Goal: Task Accomplishment & Management: Use online tool/utility

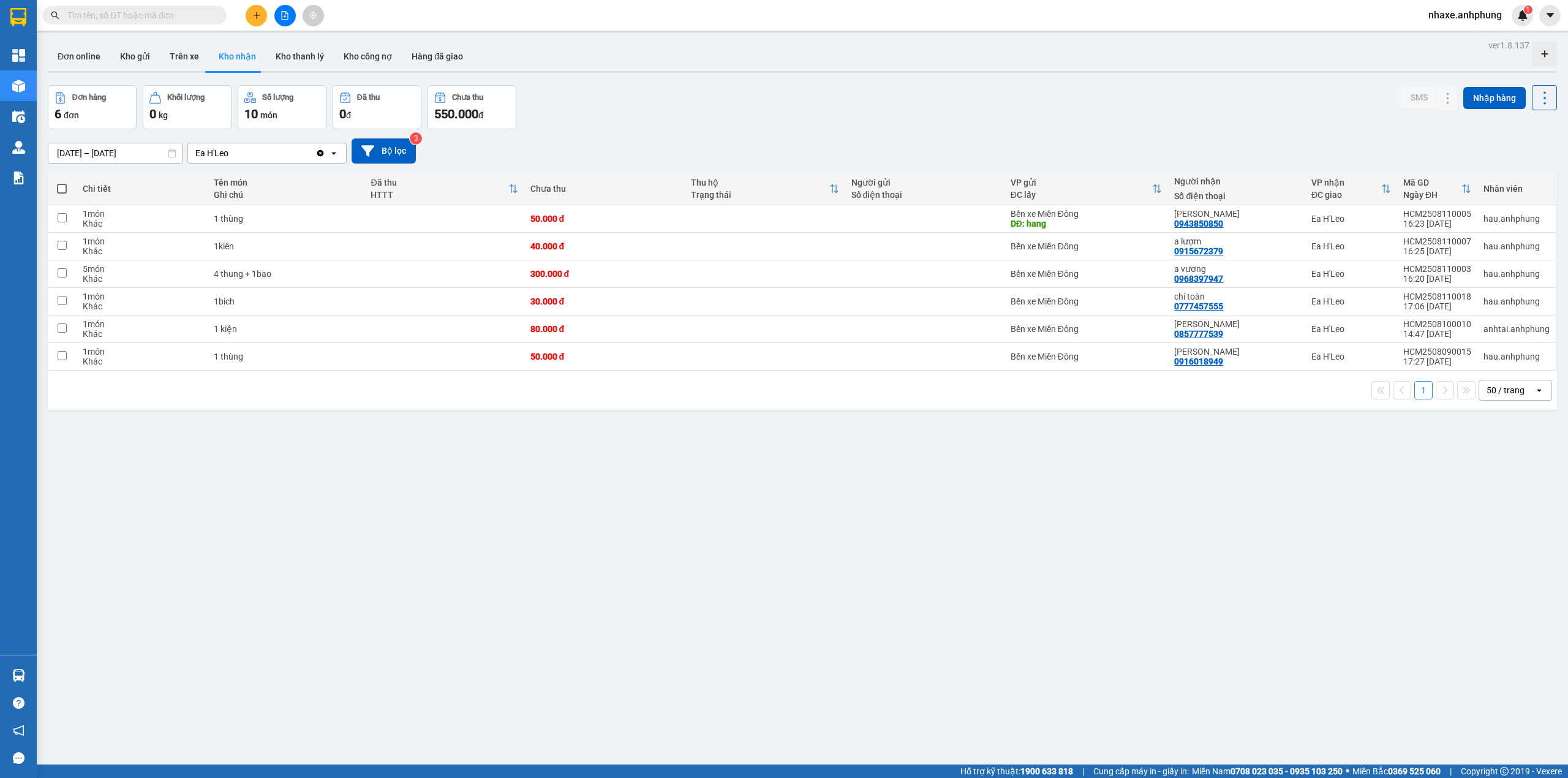
click at [141, 57] on button "Kho gửi" at bounding box center [135, 56] width 50 height 29
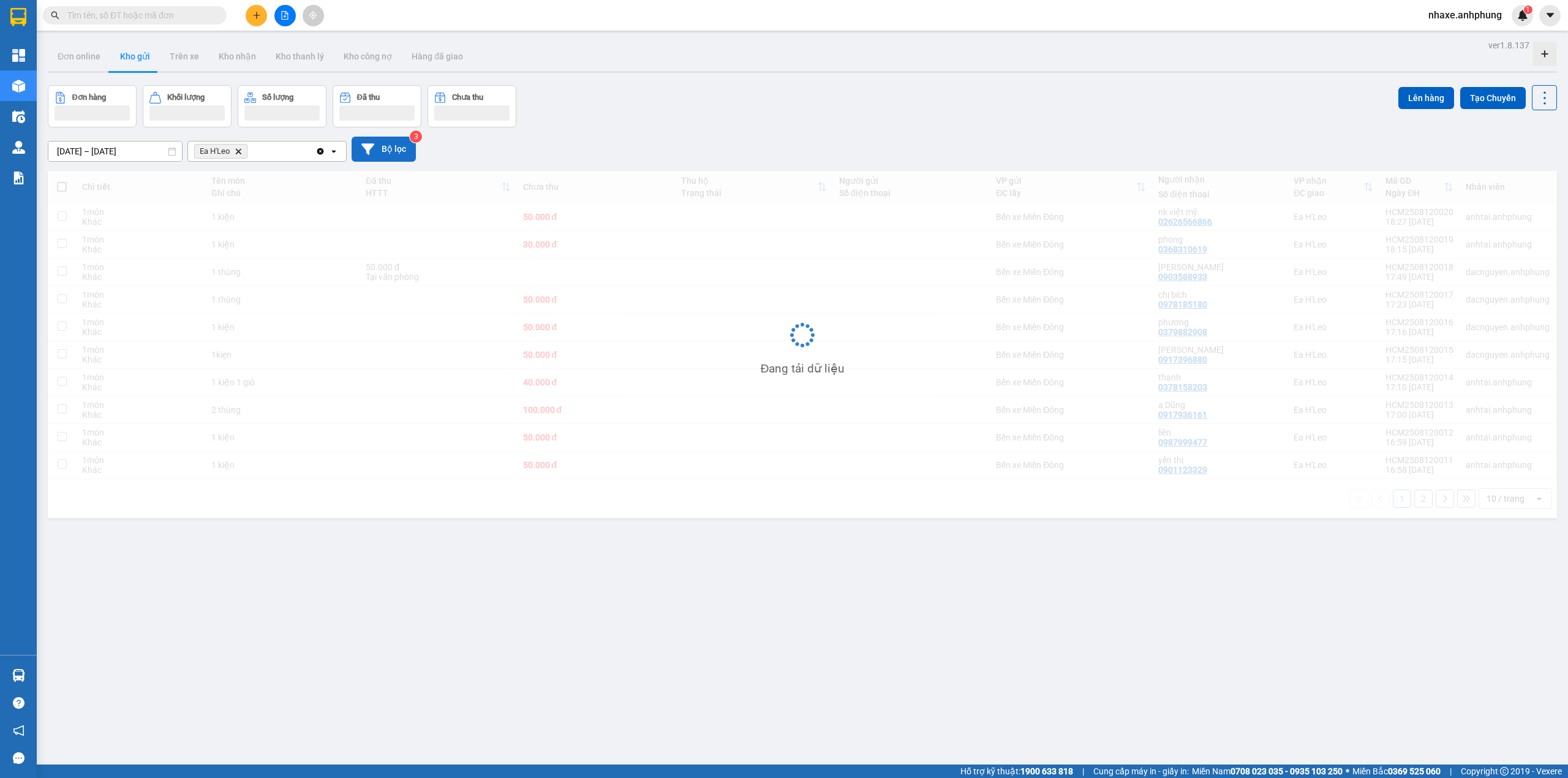
click at [383, 152] on button "Bộ lọc" at bounding box center [383, 149] width 64 height 25
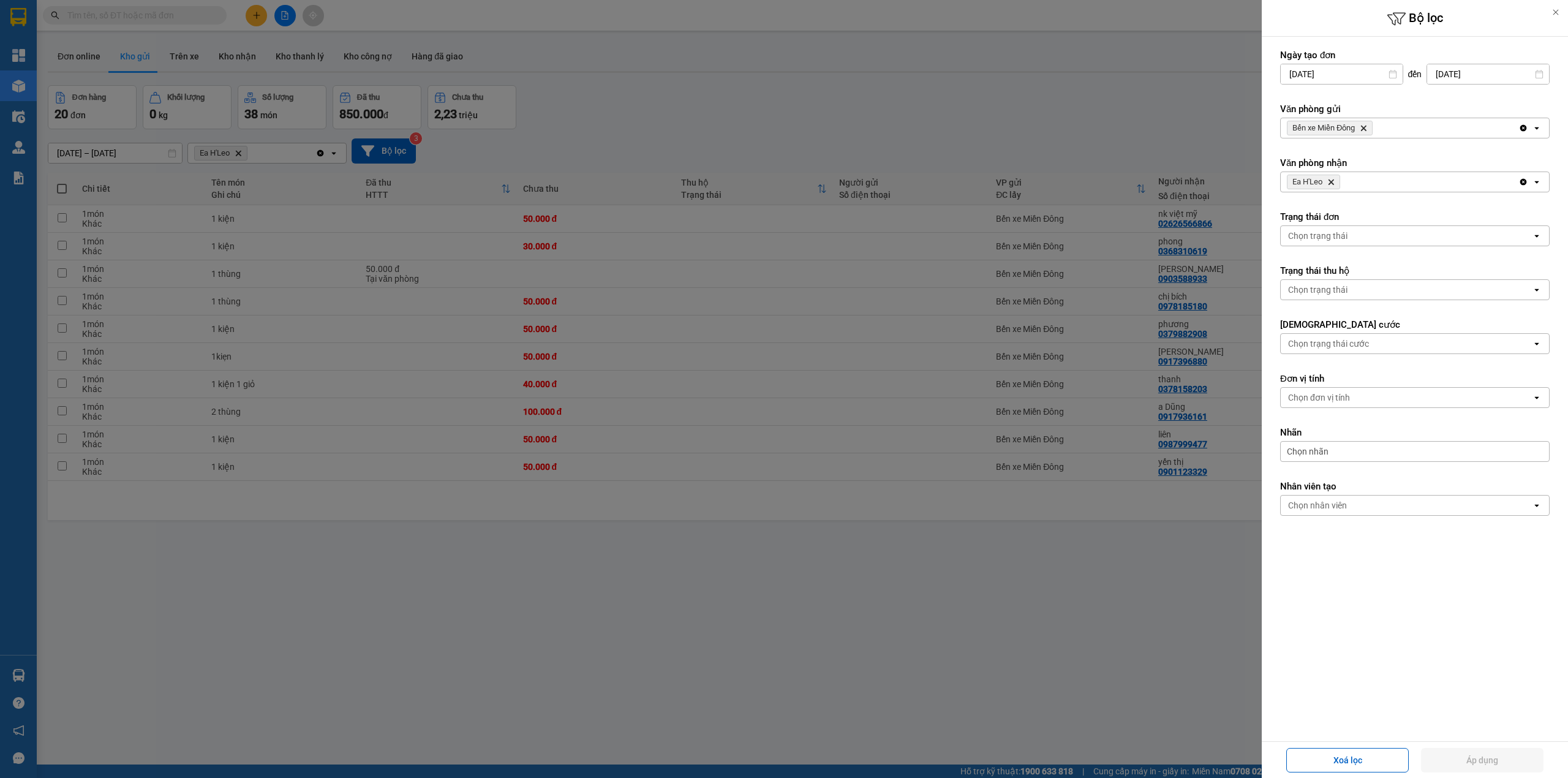
click at [1365, 128] on icon "Bến xe Miền Đông, close by backspace" at bounding box center [1364, 128] width 6 height 6
click at [1365, 128] on div "Chọn văn phòng" at bounding box center [1407, 128] width 251 height 20
click at [1337, 168] on div "Ea H'Leo" at bounding box center [1415, 177] width 269 height 22
click at [1333, 187] on span "Ea H'[PERSON_NAME]" at bounding box center [1314, 182] width 54 height 15
click at [1323, 179] on span "Ea H'Leo" at bounding box center [1307, 182] width 30 height 10
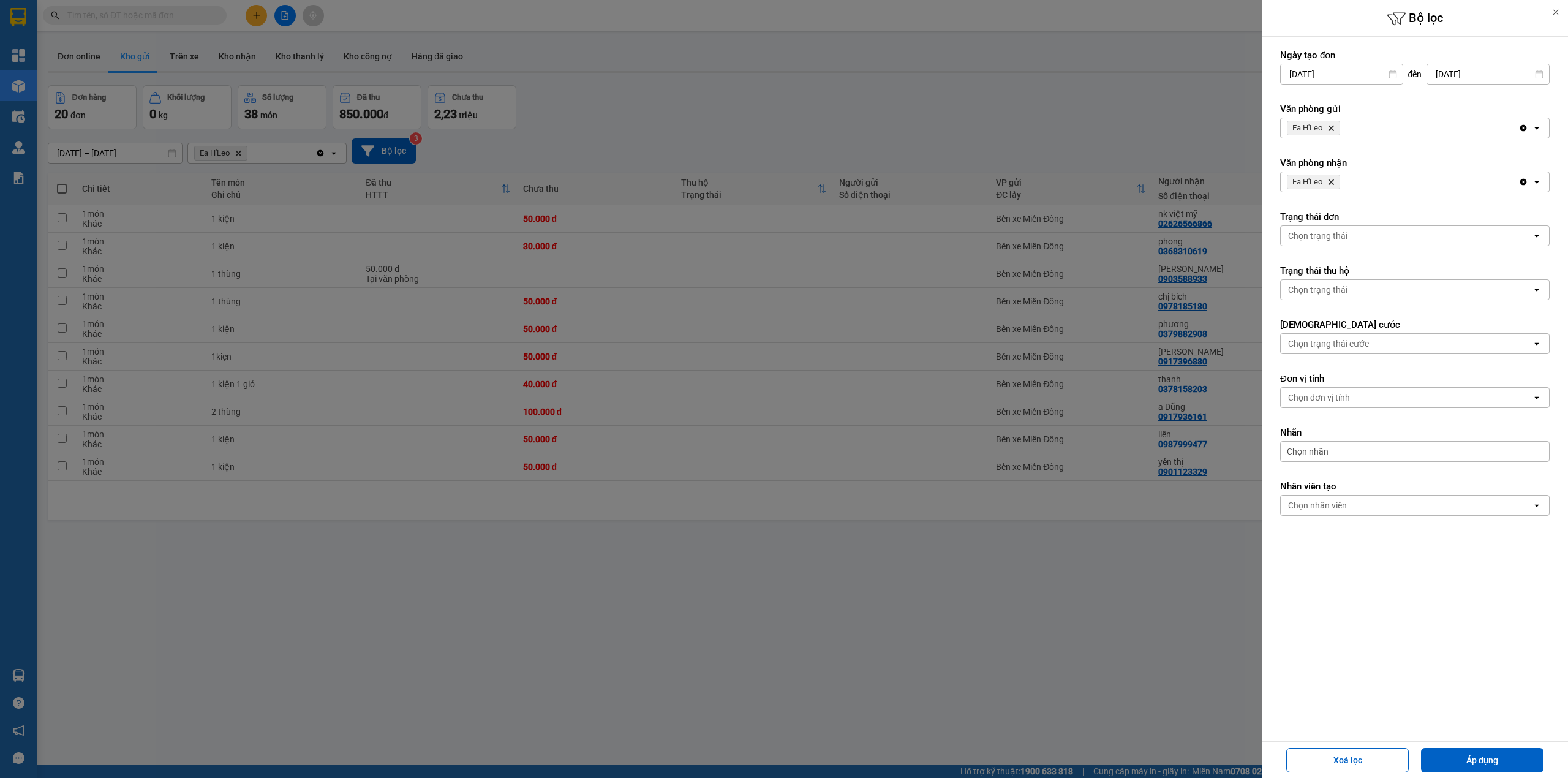
click at [1333, 184] on icon "Delete" at bounding box center [1332, 182] width 7 height 7
click at [1334, 190] on div "Chọn văn phòng" at bounding box center [1407, 182] width 251 height 20
click at [1326, 209] on span "Bến xe Miền Đông" at bounding box center [1327, 210] width 74 height 12
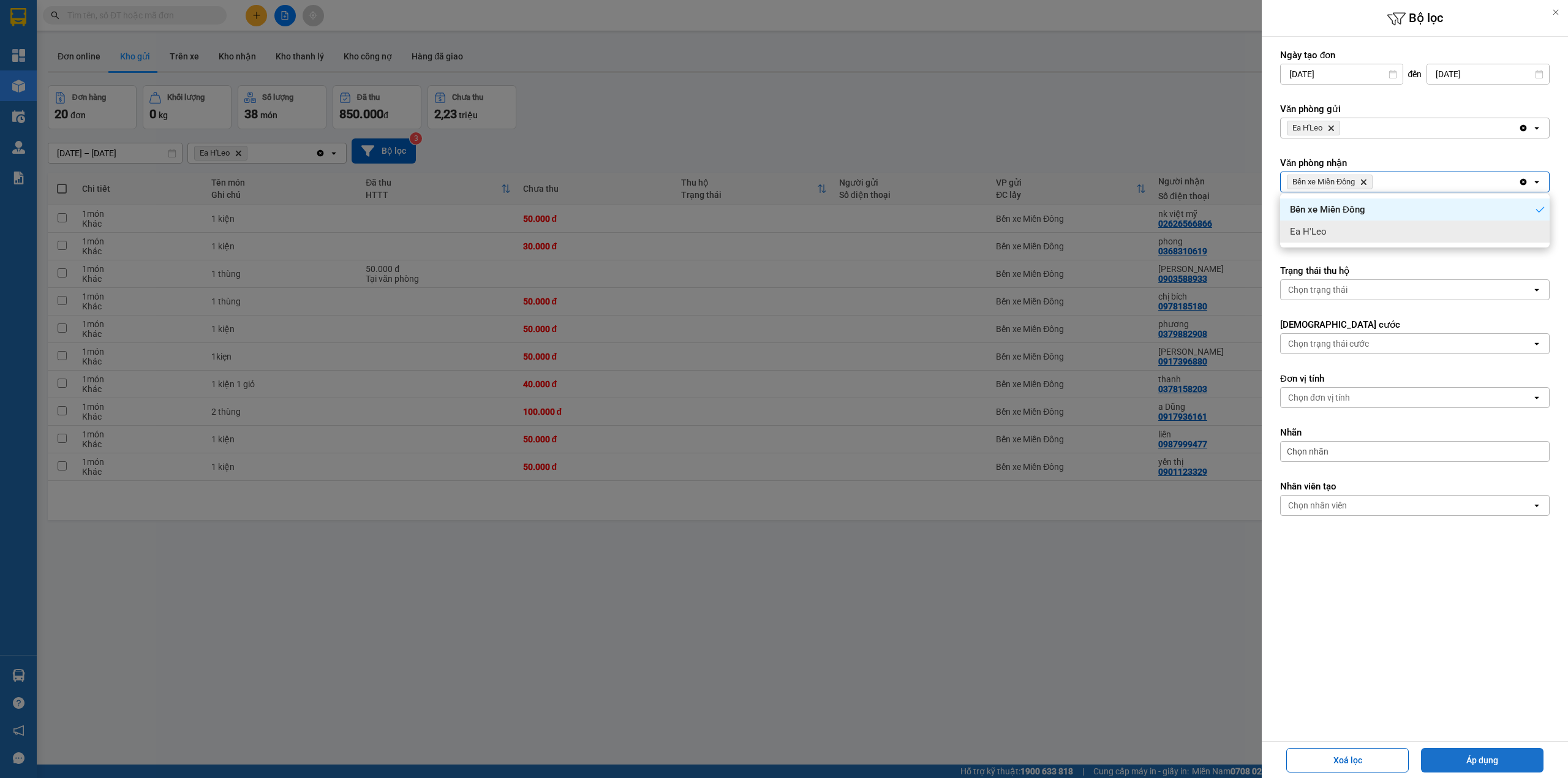
click at [1483, 756] on button "Áp dụng" at bounding box center [1482, 760] width 123 height 24
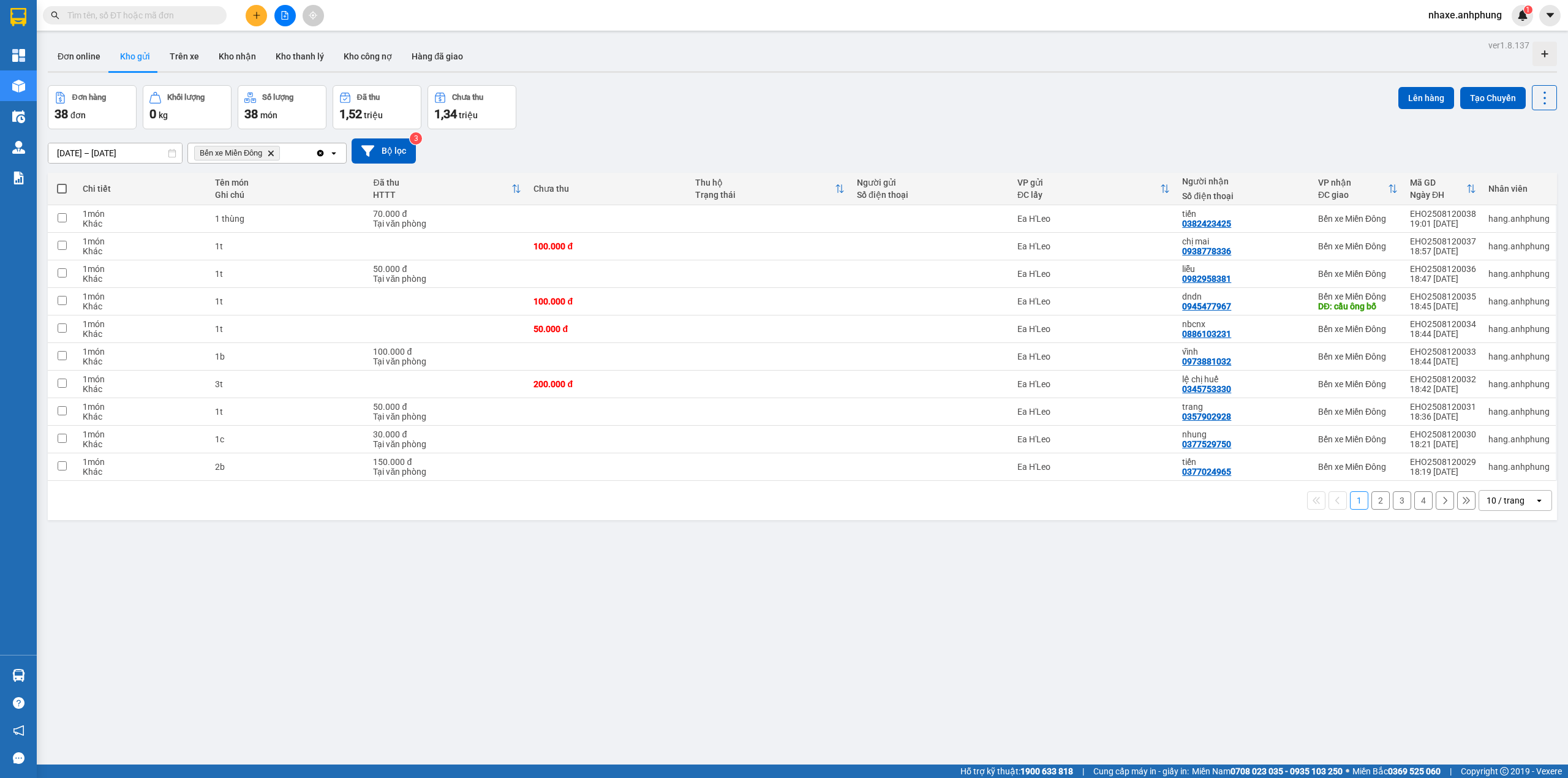
click at [1500, 507] on div "10 / trang" at bounding box center [1506, 501] width 38 height 12
click at [1491, 625] on div "80 / trang" at bounding box center [1503, 618] width 73 height 22
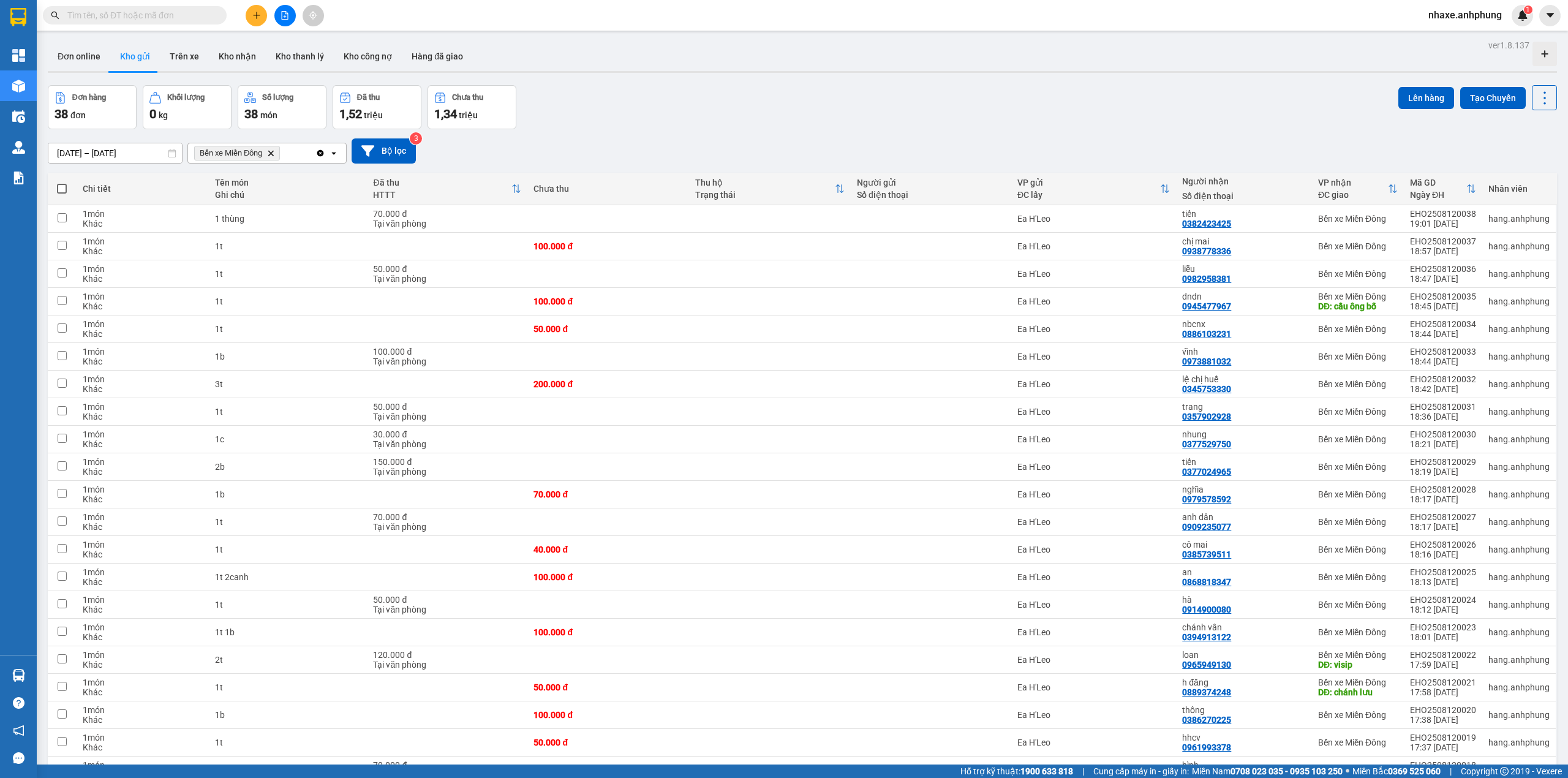
click at [62, 187] on span at bounding box center [62, 189] width 10 height 10
click at [62, 182] on input "checkbox" at bounding box center [62, 182] width 0 height 0
click at [62, 187] on span at bounding box center [62, 189] width 10 height 10
click at [62, 182] on input "checkbox" at bounding box center [62, 182] width 0 height 0
checkbox input "true"
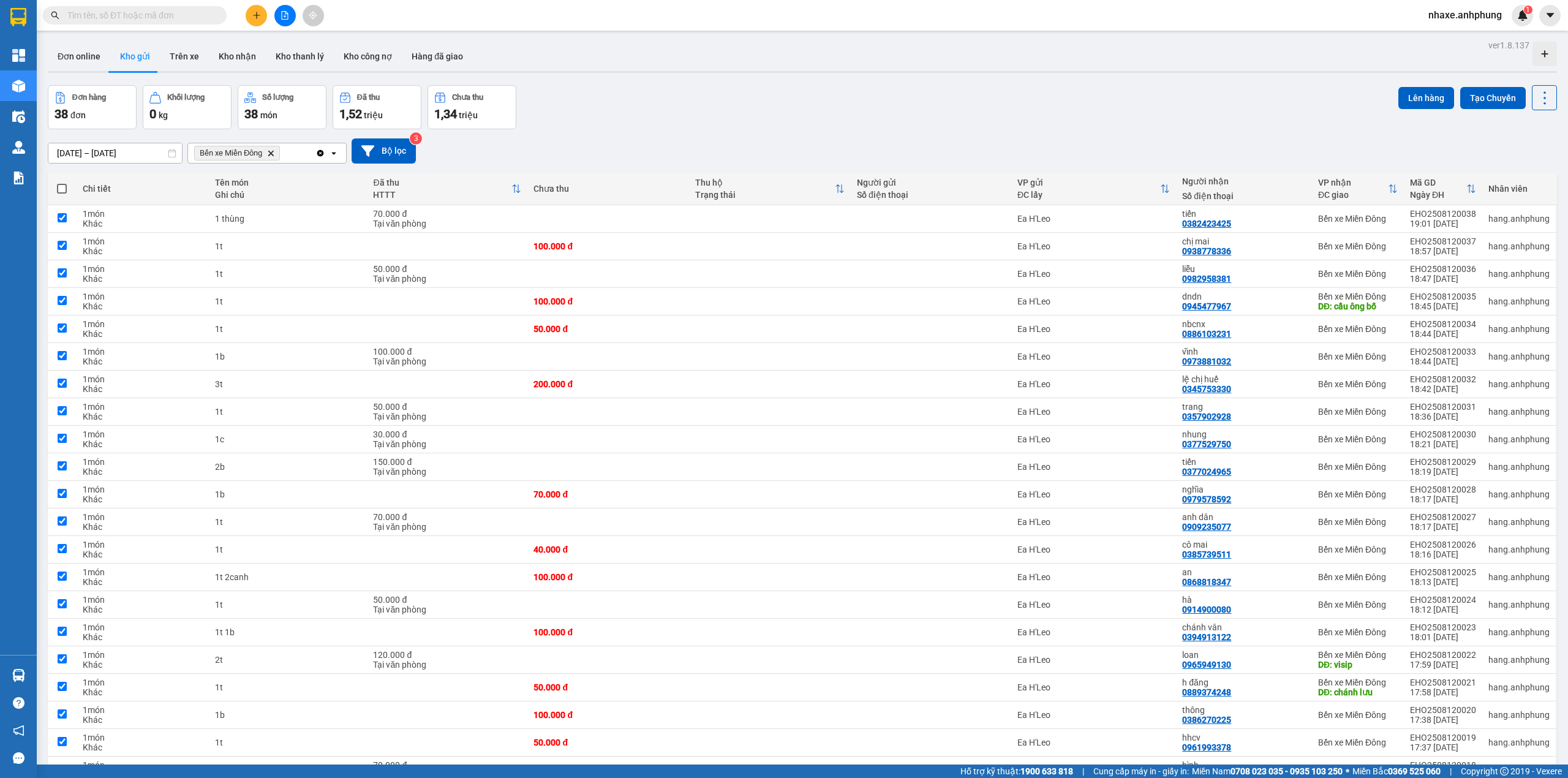
checkbox input "true"
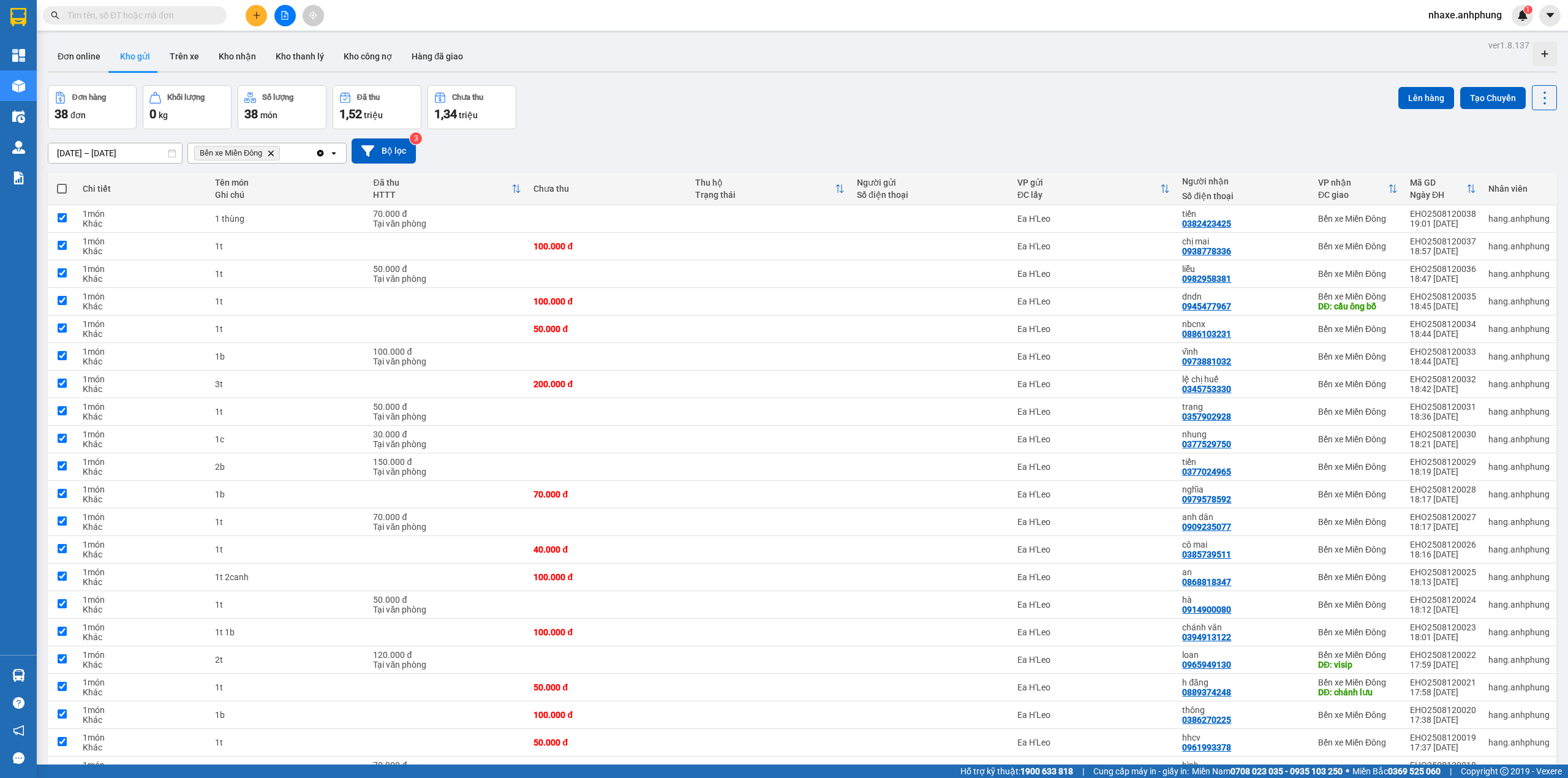
checkbox input "true"
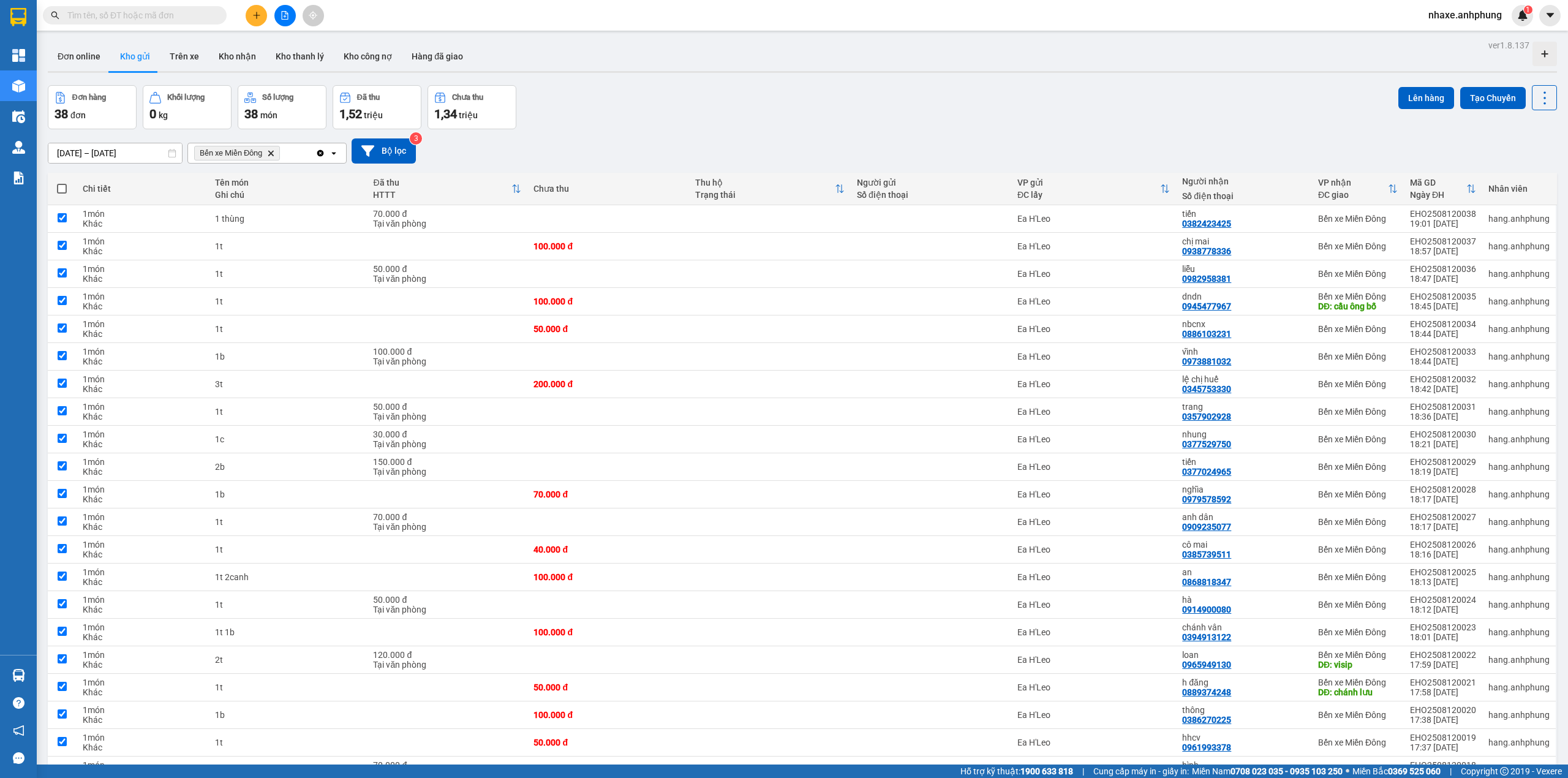
checkbox input "true"
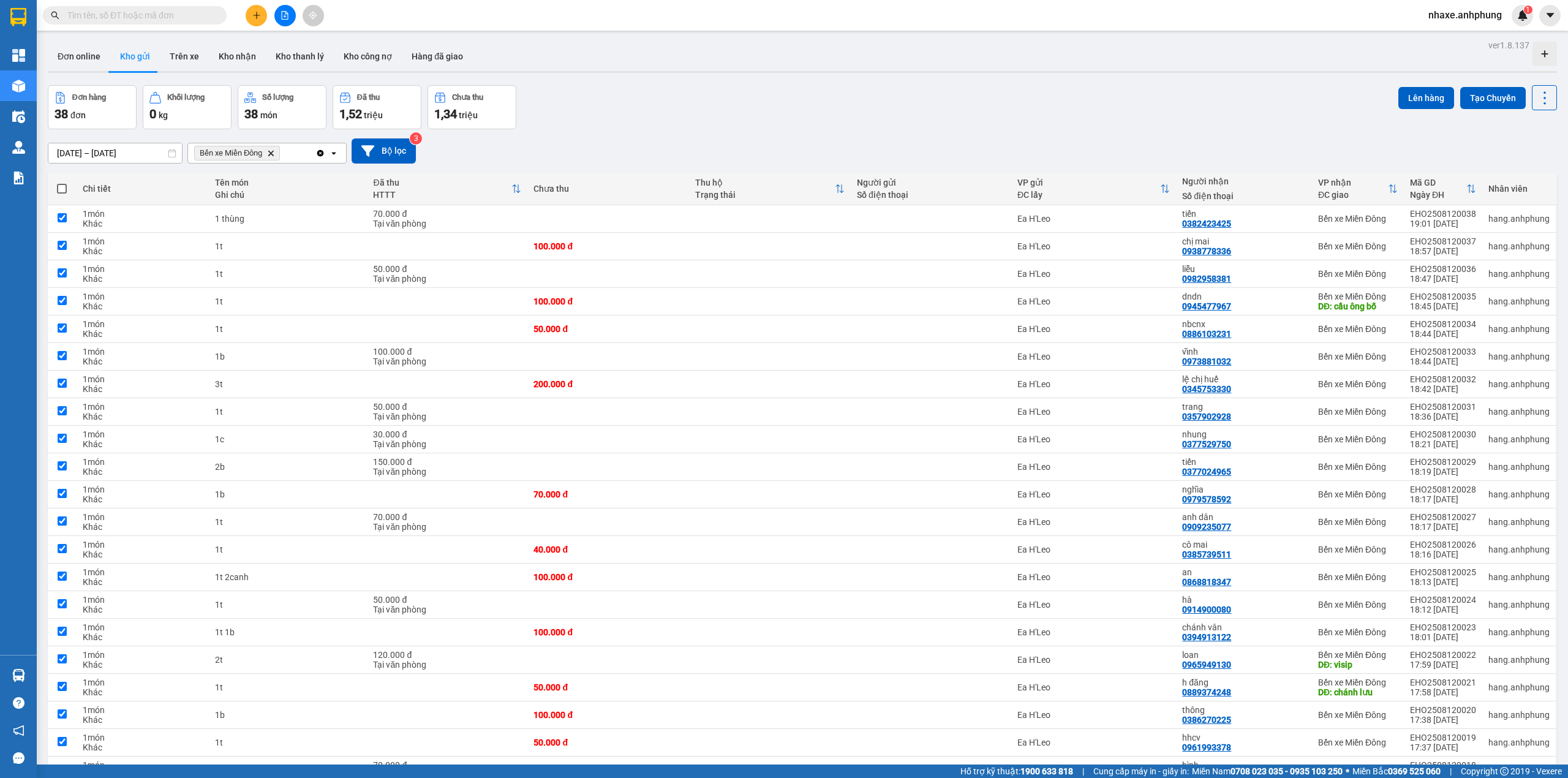
checkbox input "true"
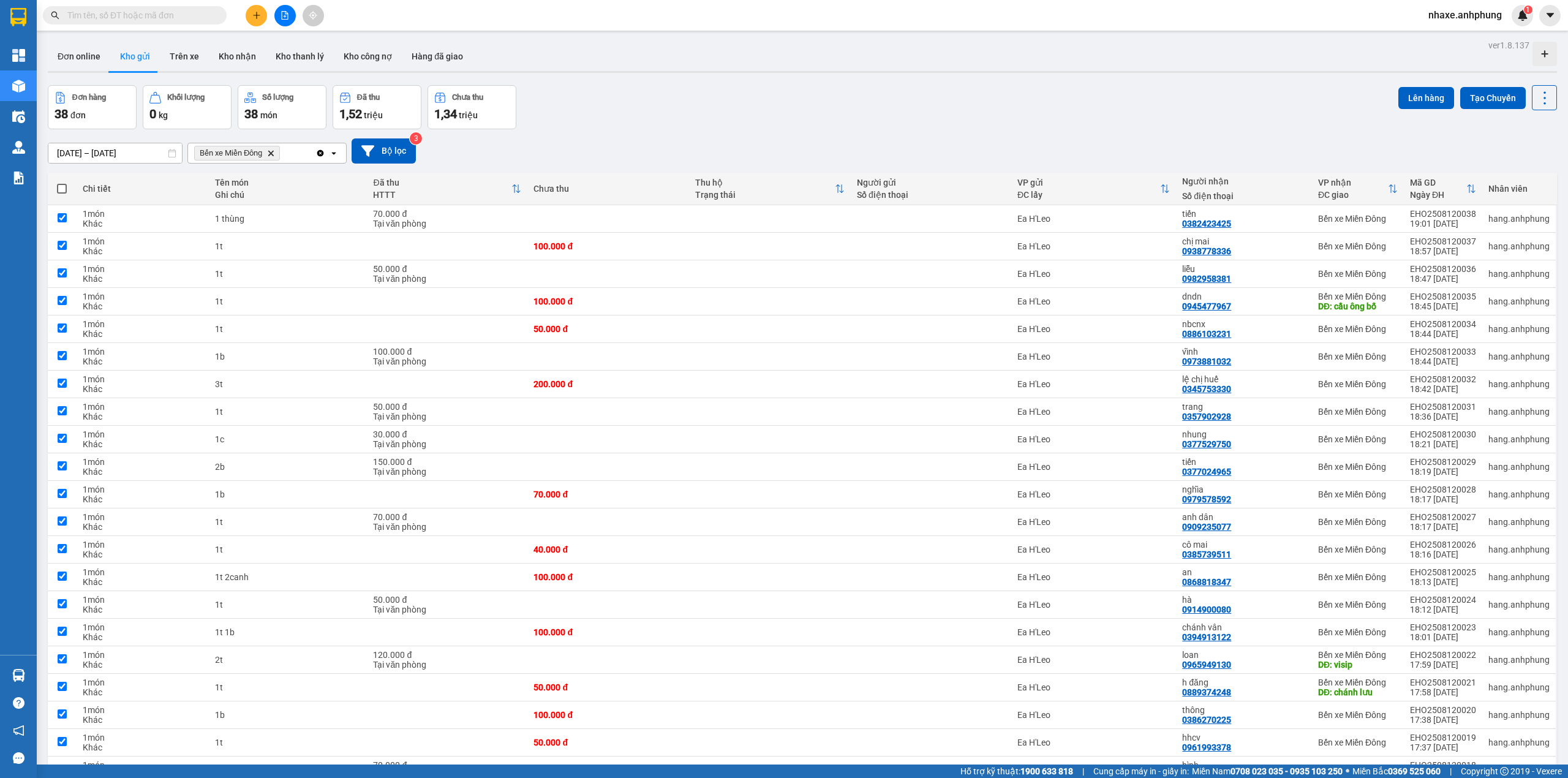
checkbox input "true"
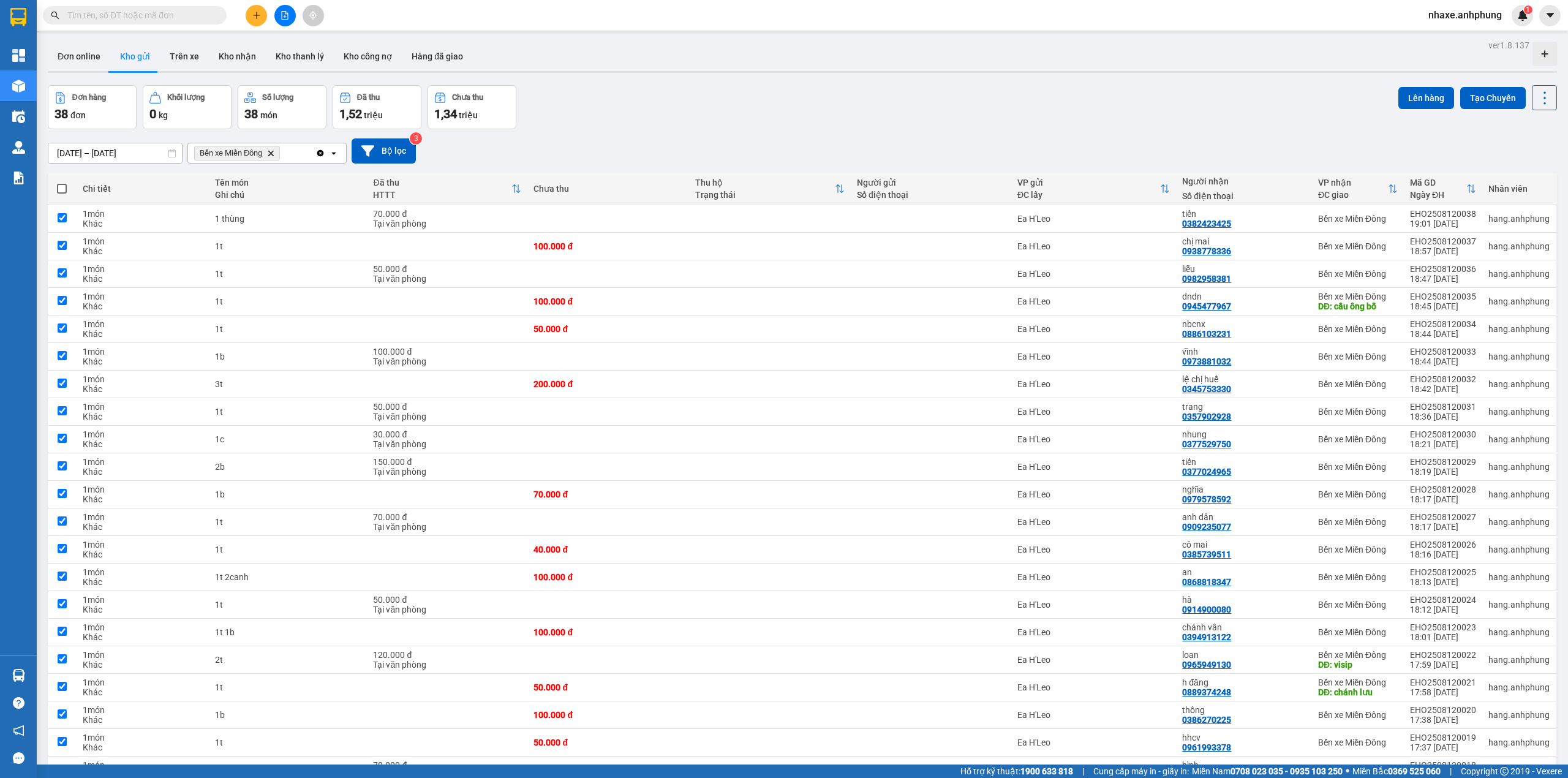
checkbox input "true"
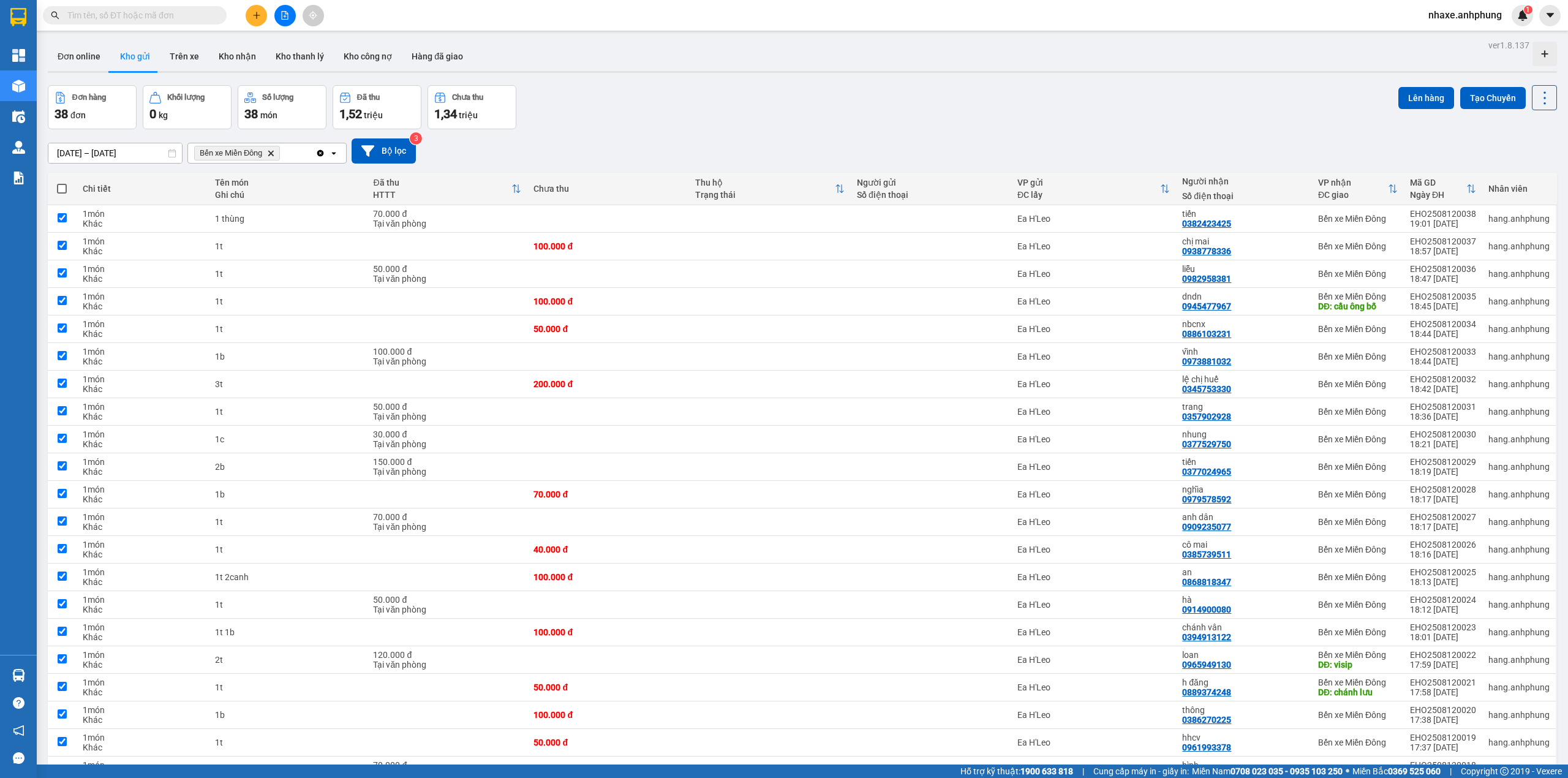
checkbox input "true"
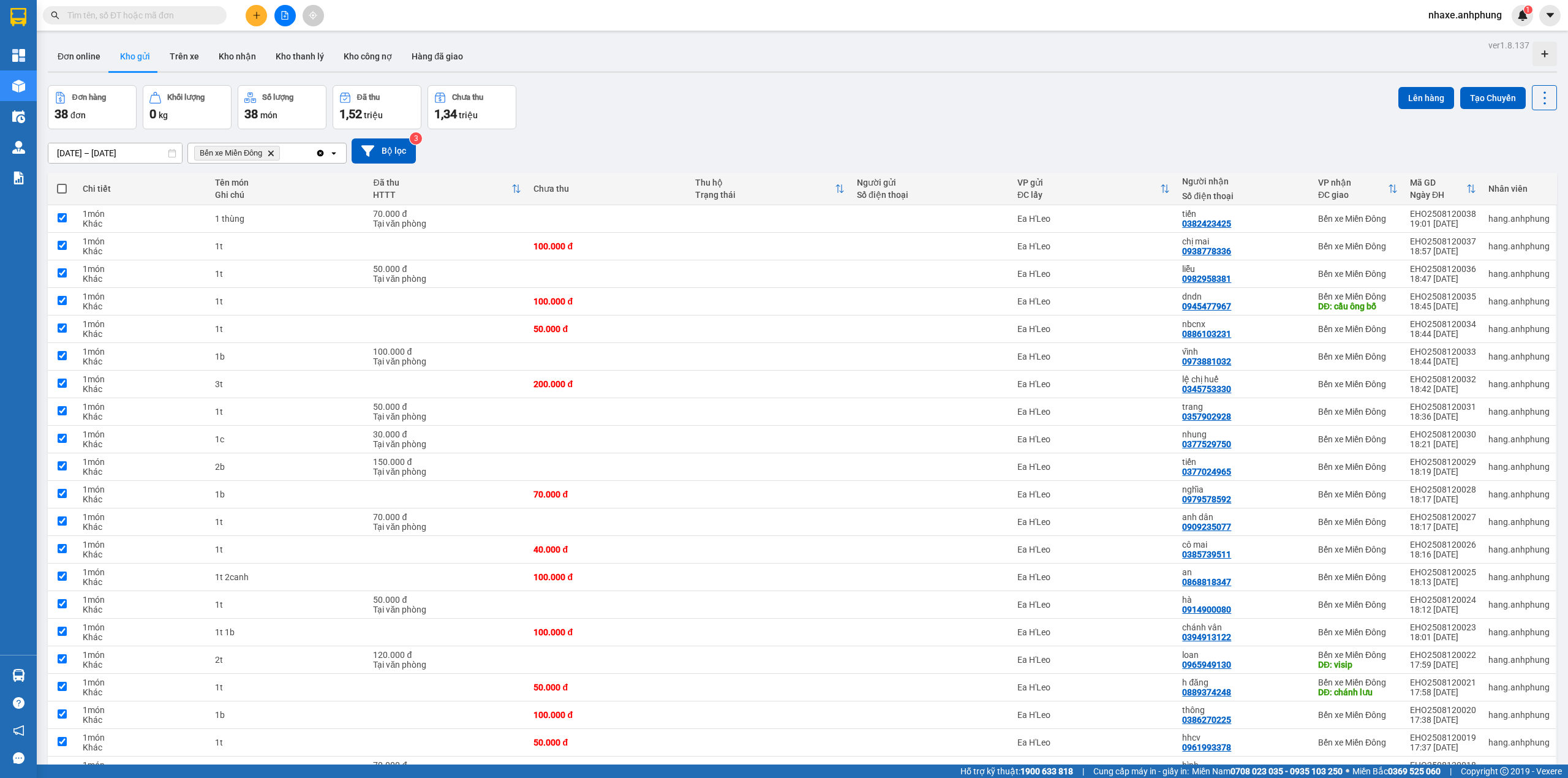
checkbox input "true"
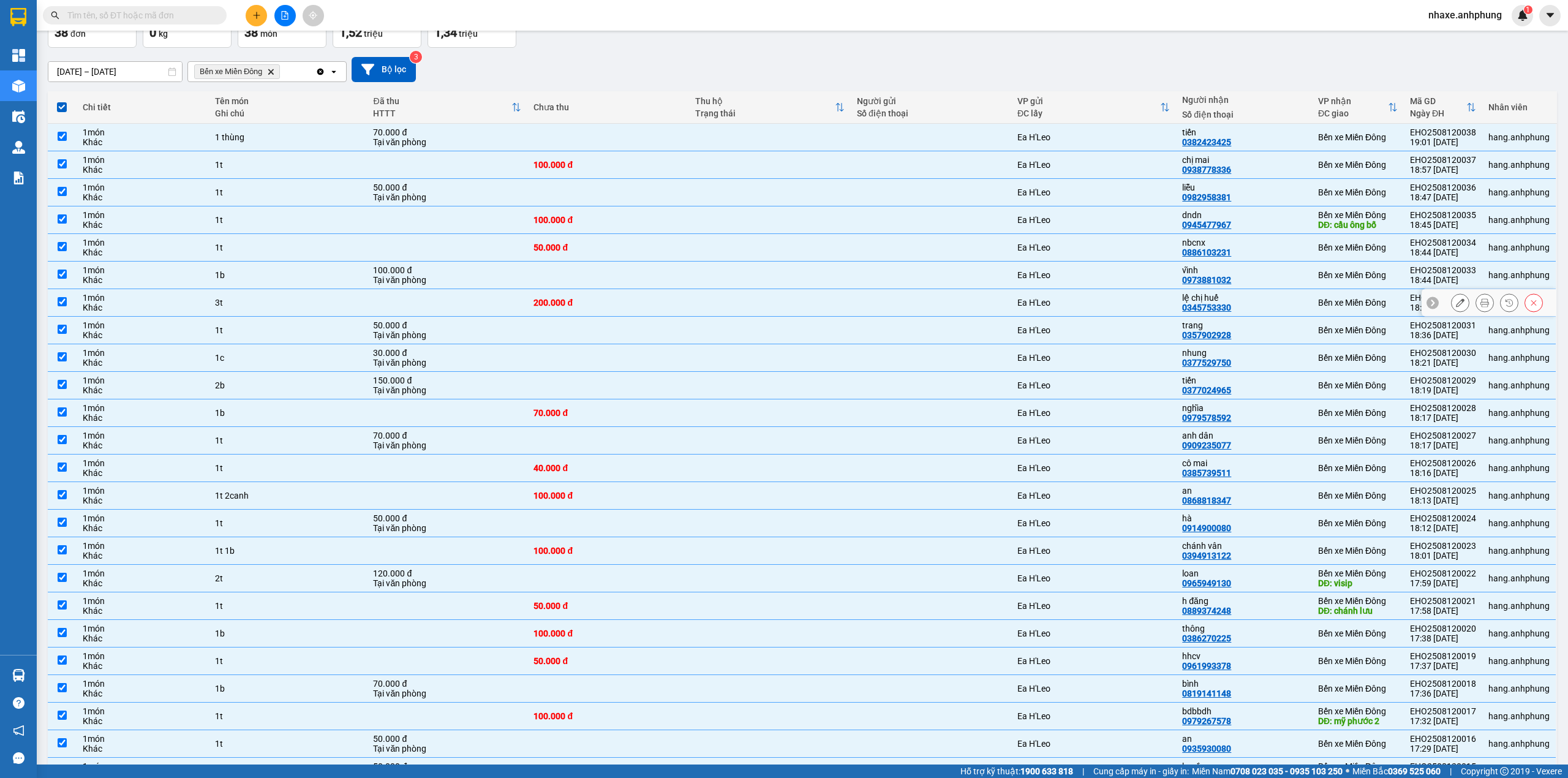
scroll to position [245, 0]
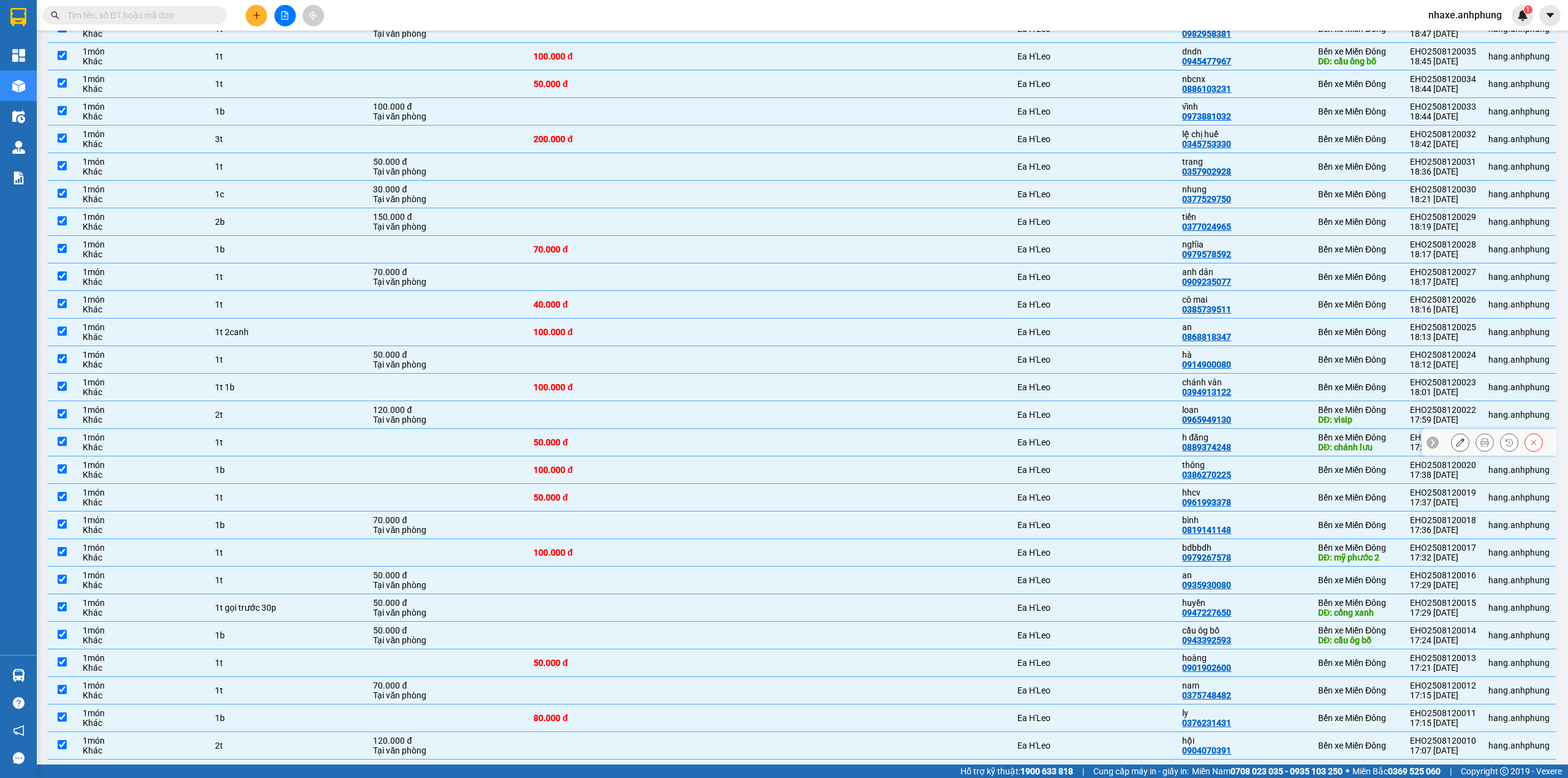
click at [1295, 448] on div "h đăng 0889374248" at bounding box center [1244, 443] width 124 height 20
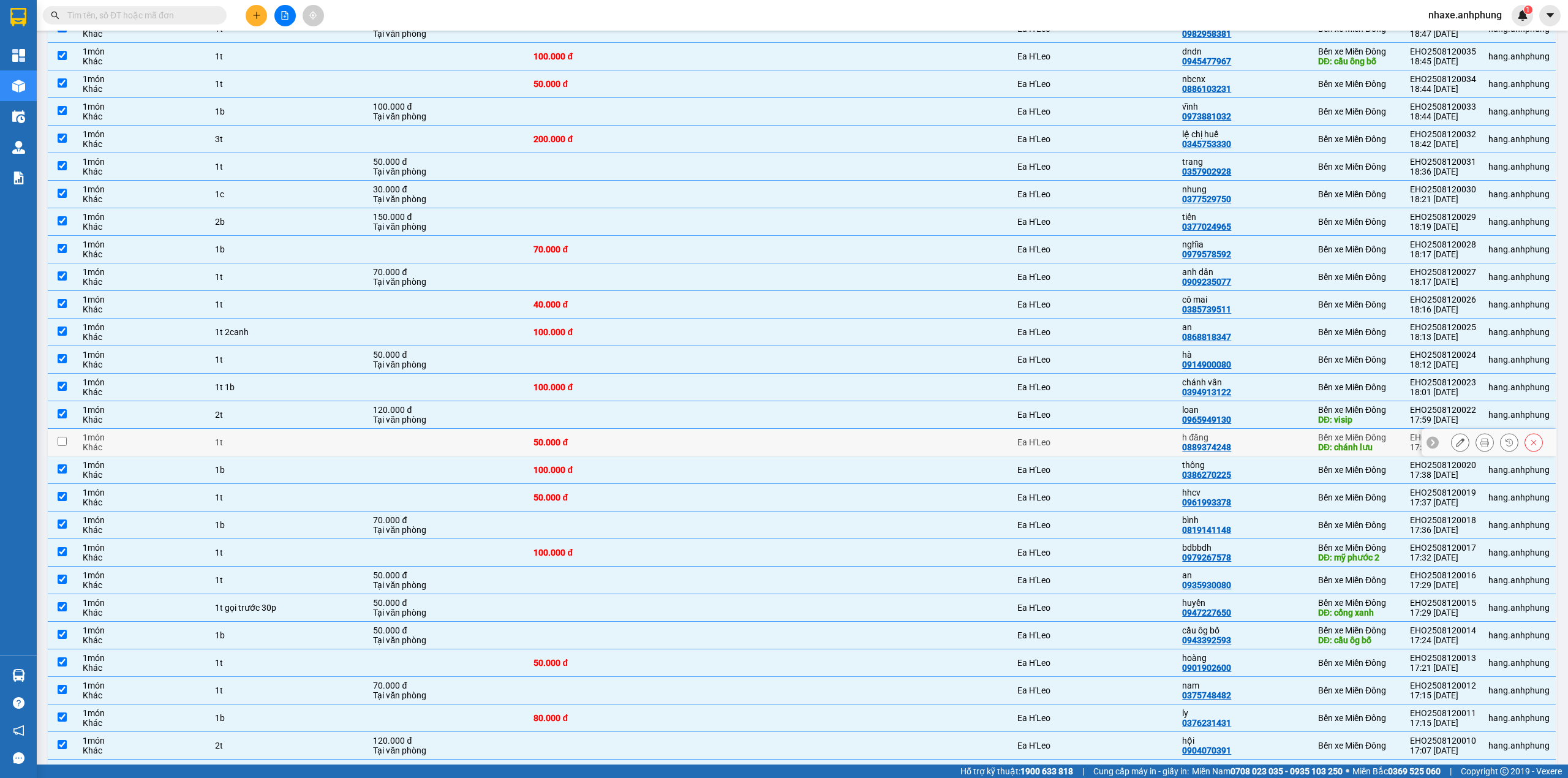
checkbox input "false"
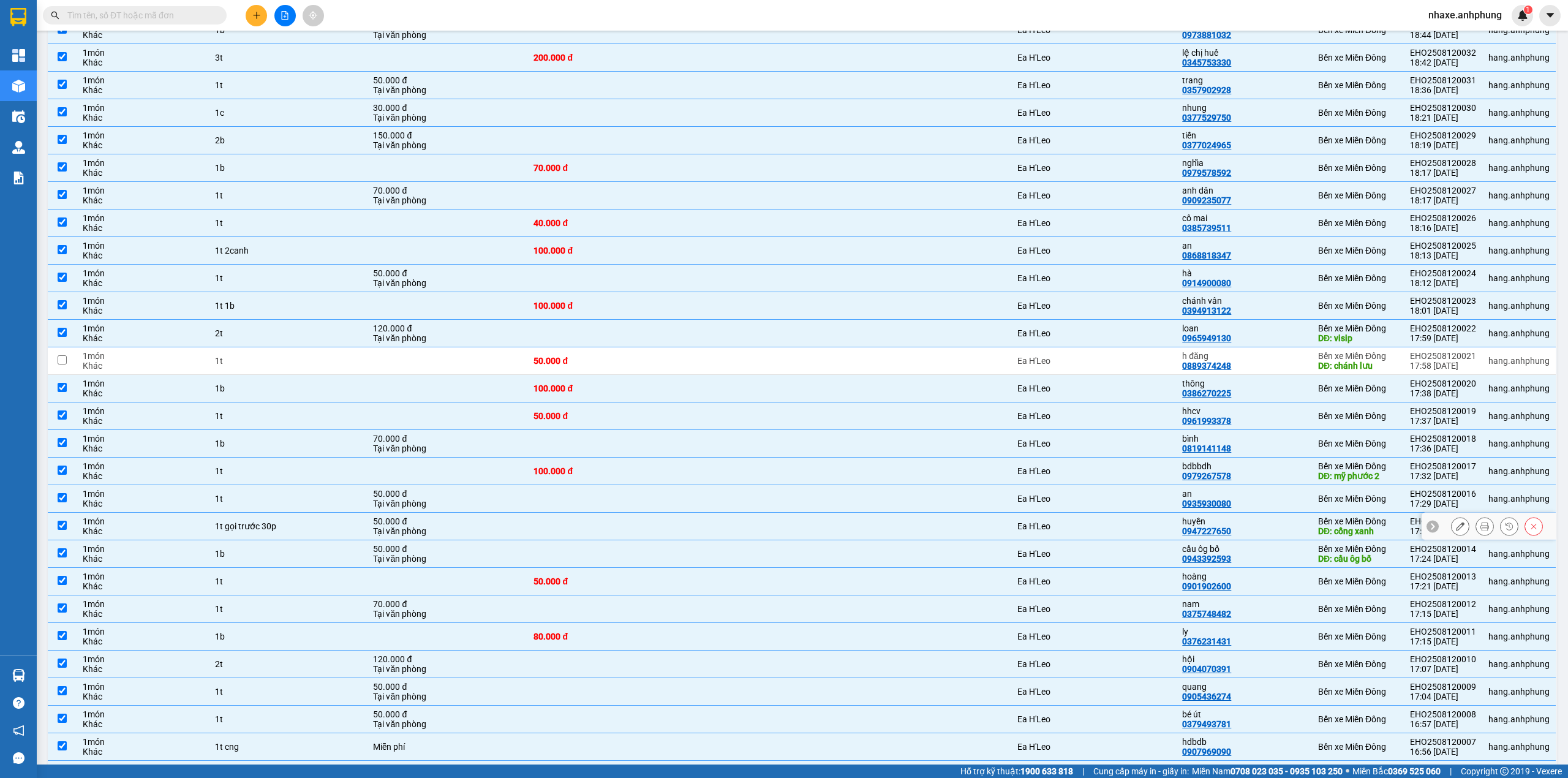
click at [1299, 533] on td "huyền 0947227650" at bounding box center [1244, 527] width 136 height 27
checkbox input "false"
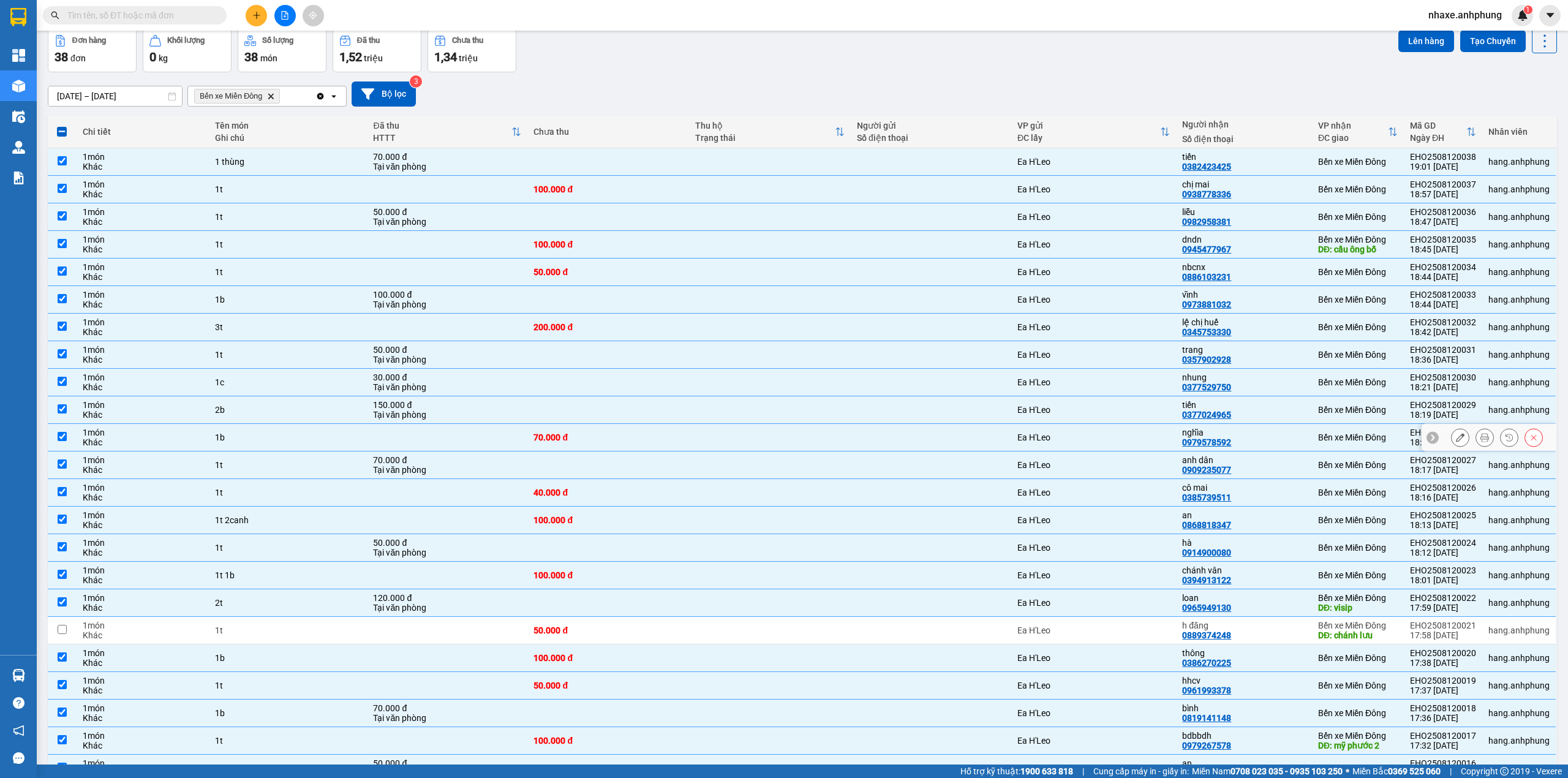
scroll to position [0, 0]
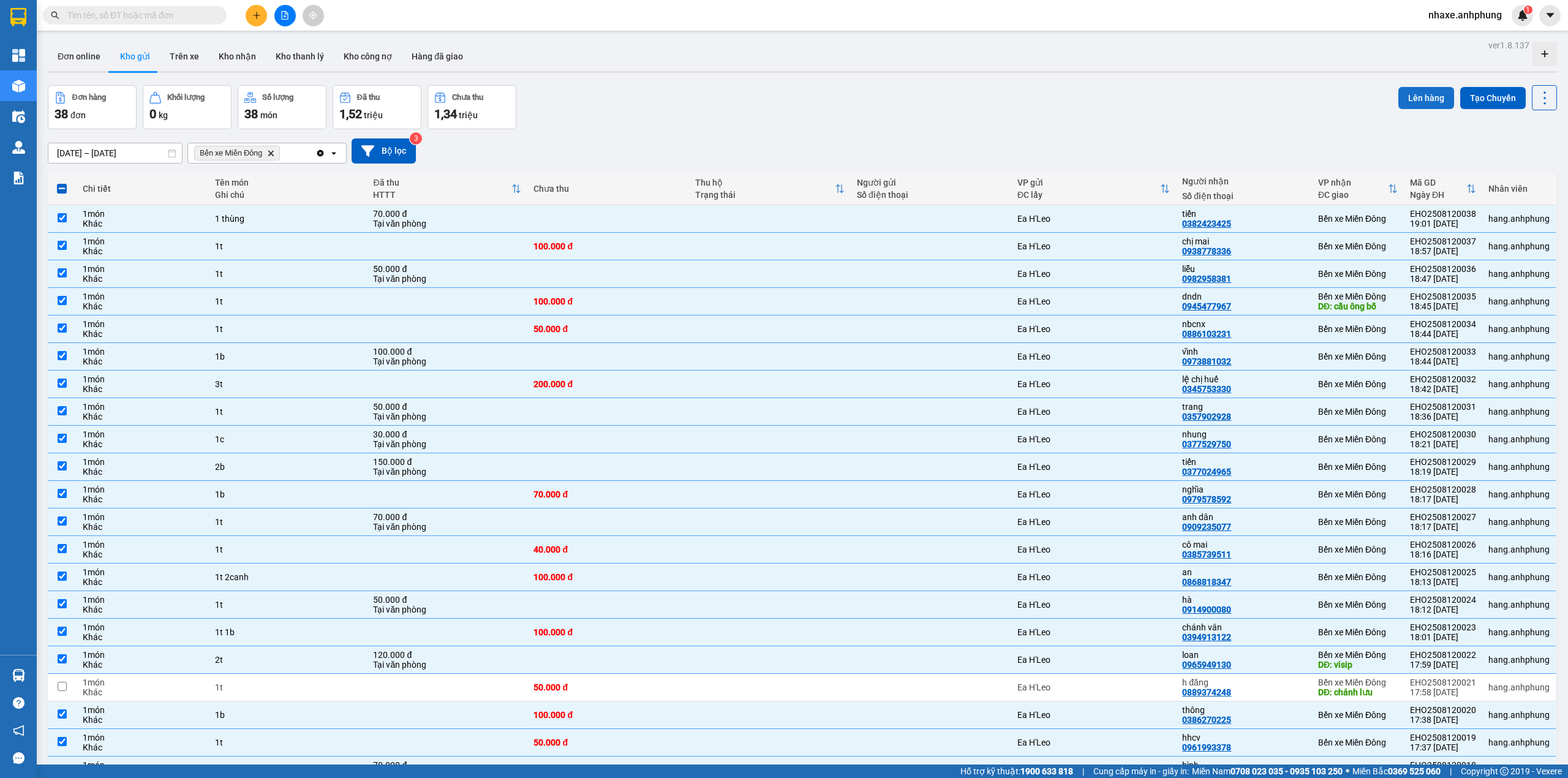
click at [1417, 93] on button "Lên hàng" at bounding box center [1427, 98] width 56 height 22
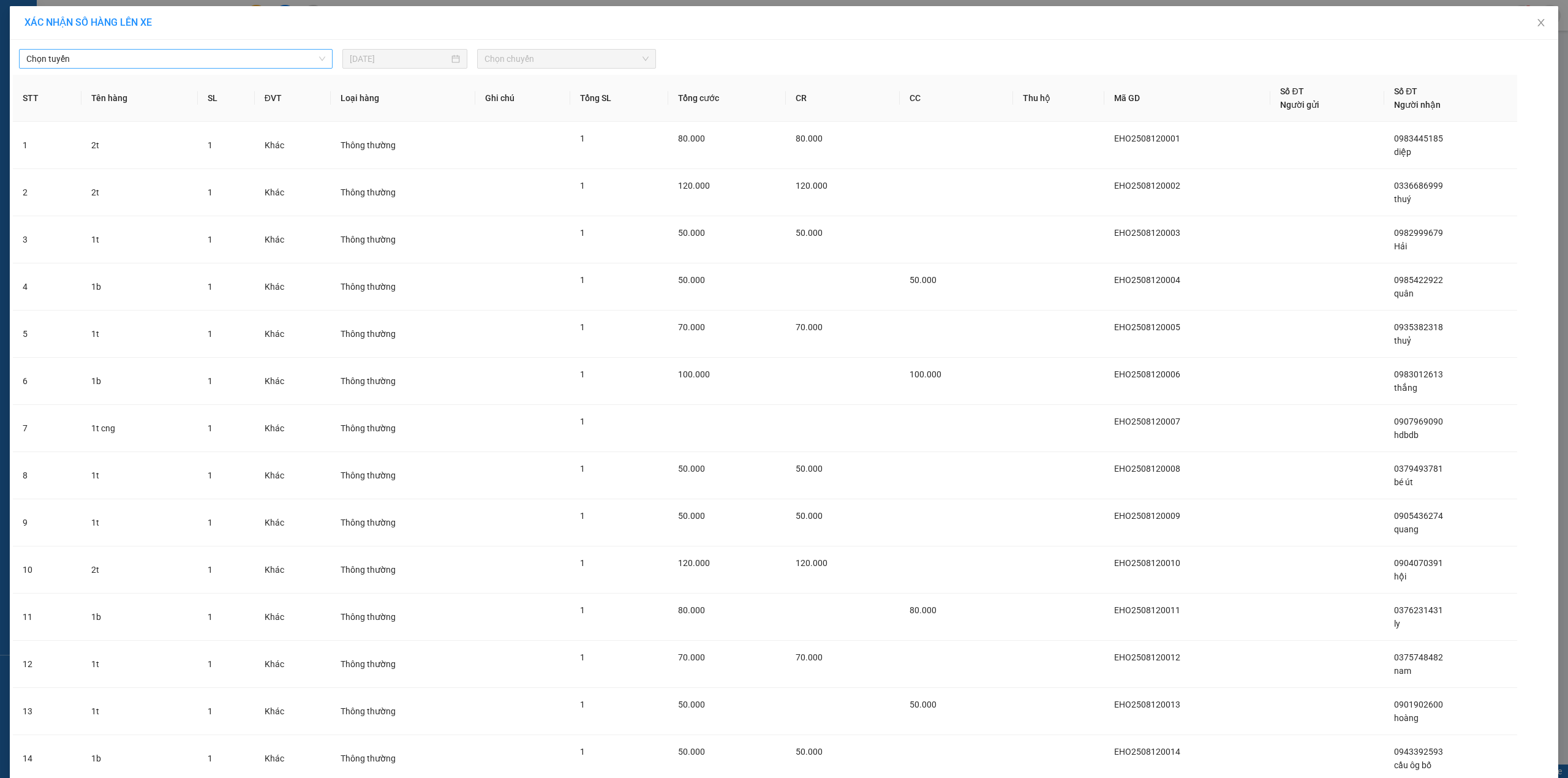
click at [192, 54] on span "Chọn tuyến" at bounding box center [175, 59] width 299 height 19
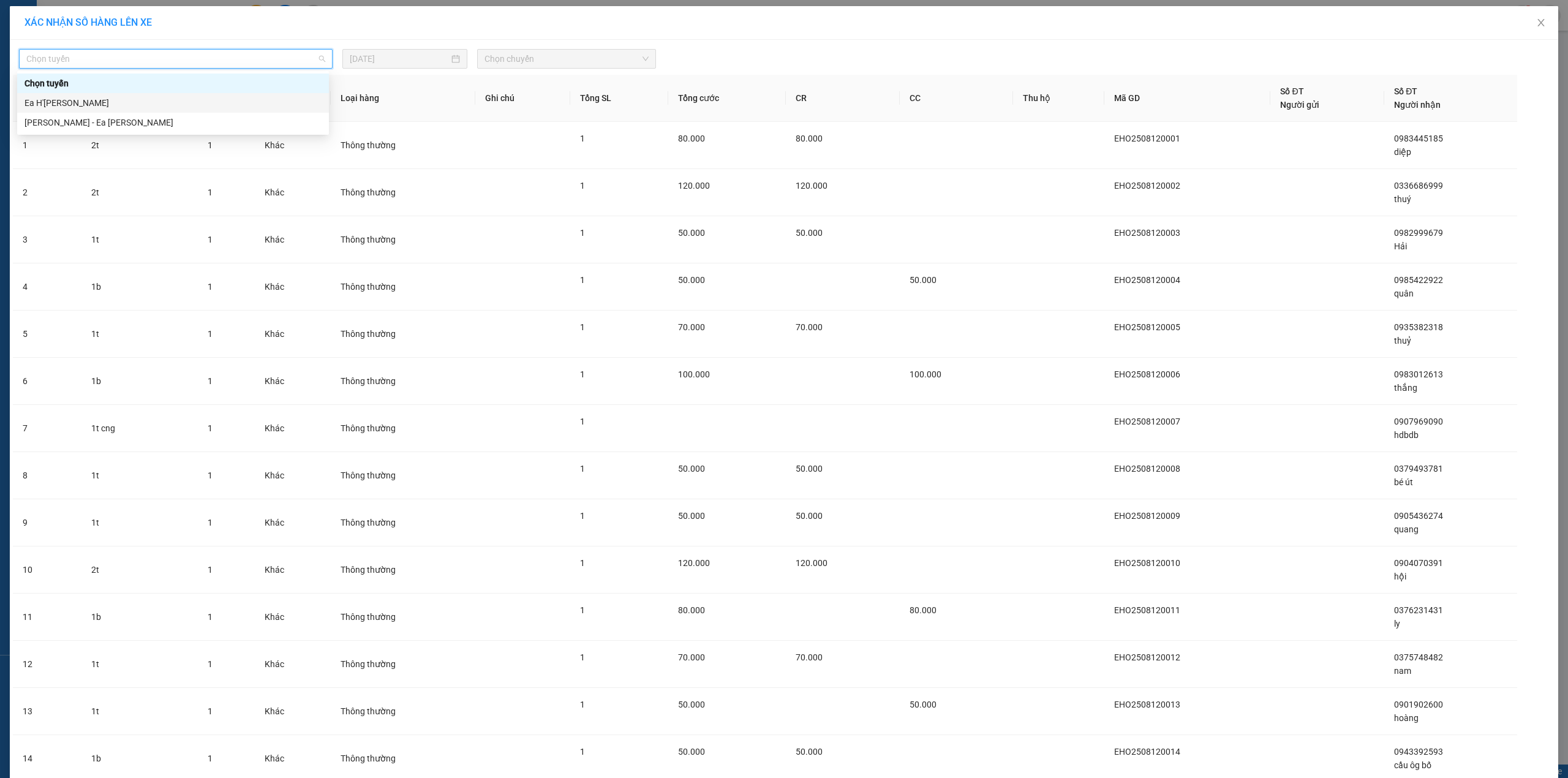
click at [141, 109] on div "Ea H'[PERSON_NAME]" at bounding box center [173, 103] width 297 height 14
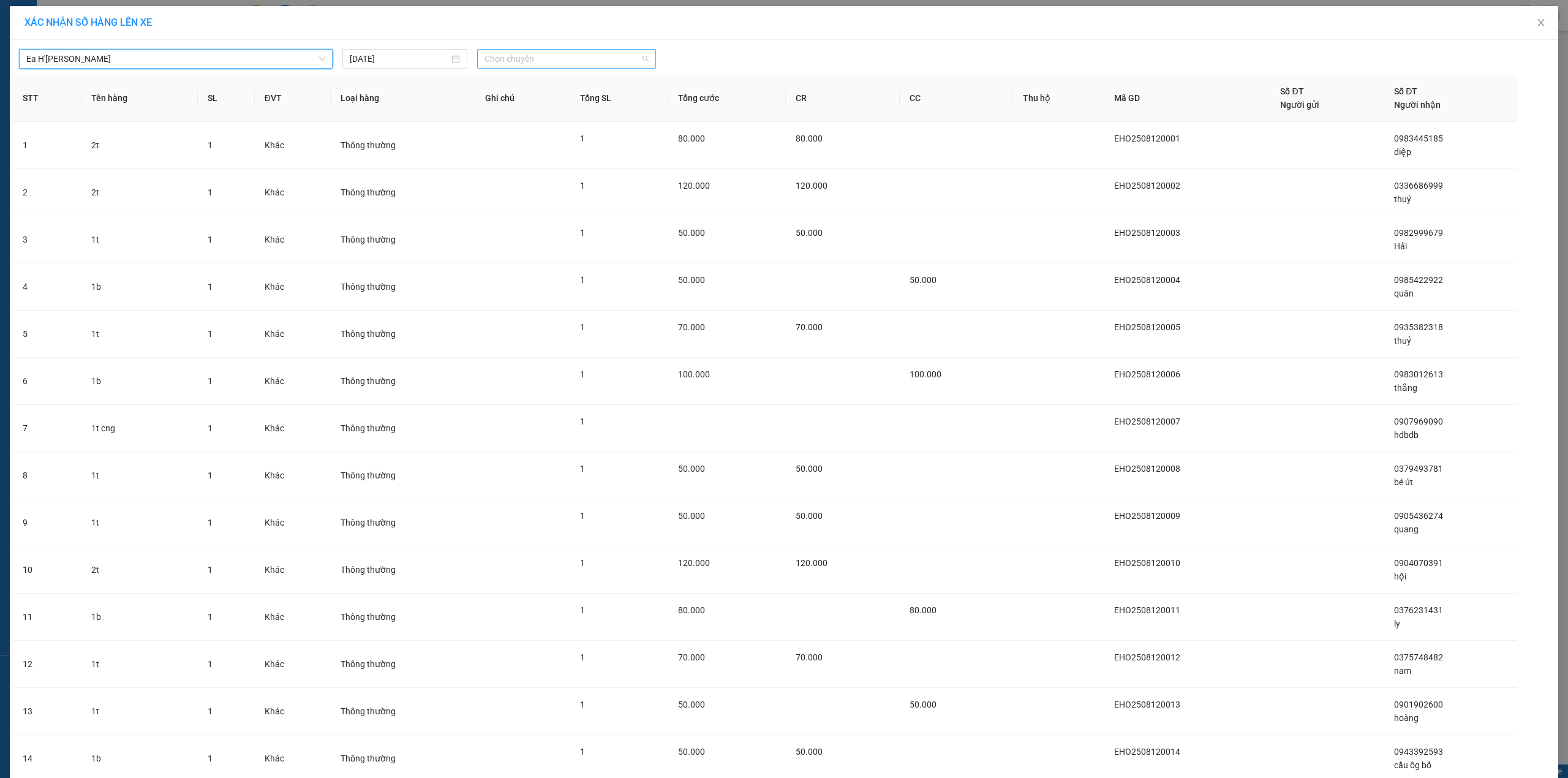
click at [545, 62] on span "Chọn chuyến" at bounding box center [567, 59] width 164 height 19
click at [531, 101] on div "19:00 - 47B-029.89" at bounding box center [528, 103] width 96 height 14
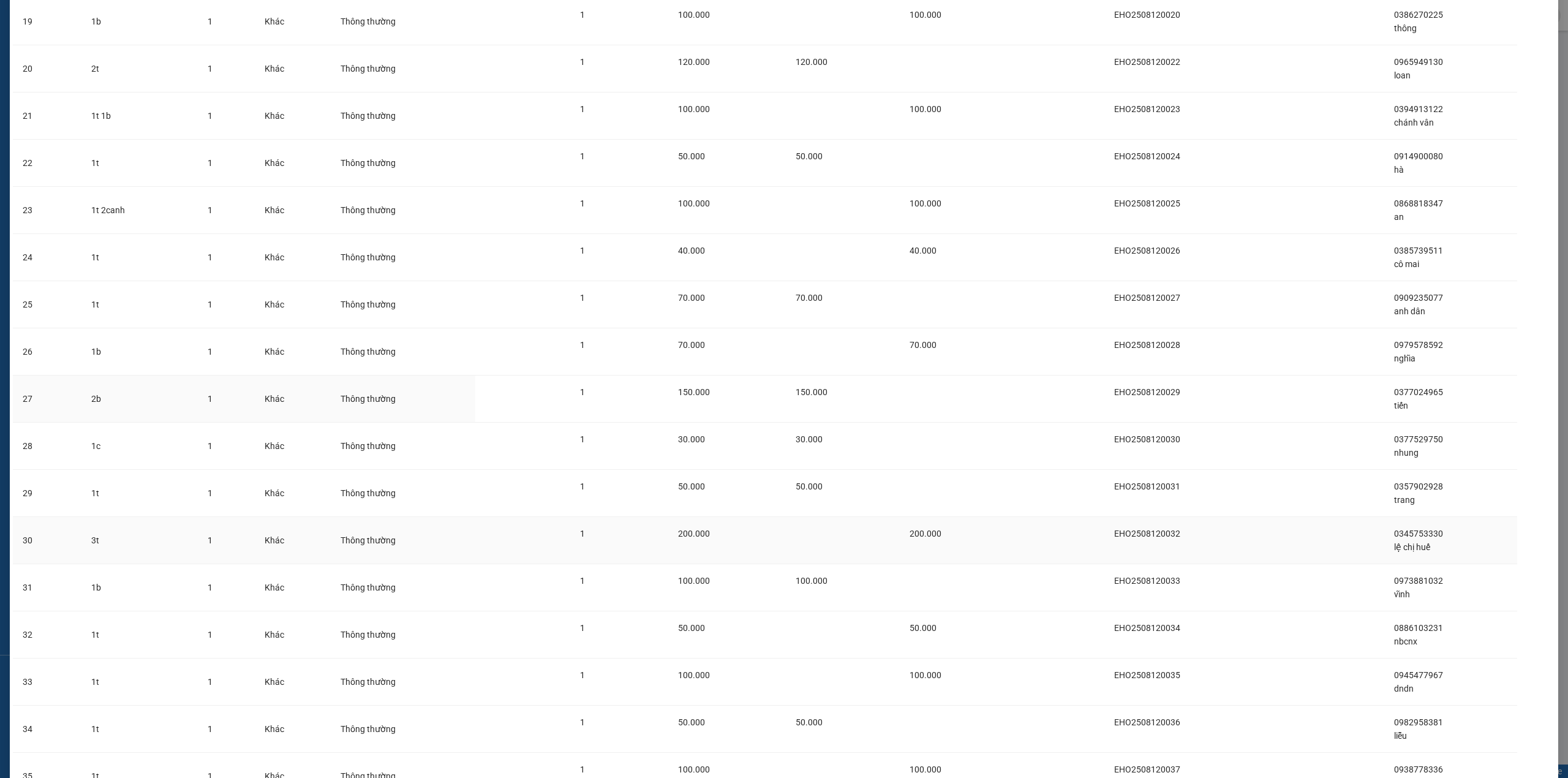
scroll to position [1147, 0]
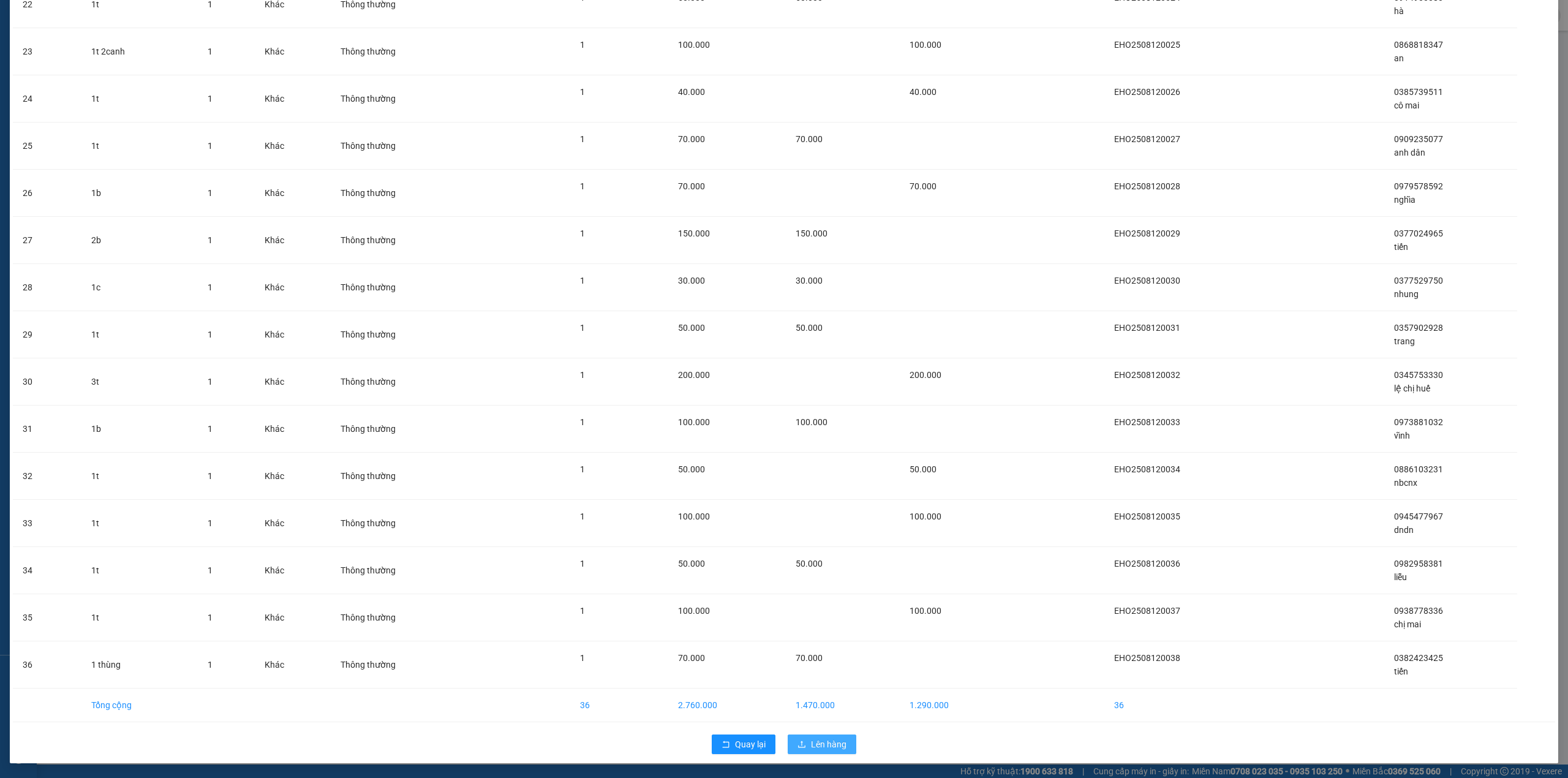
click at [814, 745] on span "Lên hàng" at bounding box center [829, 744] width 35 height 14
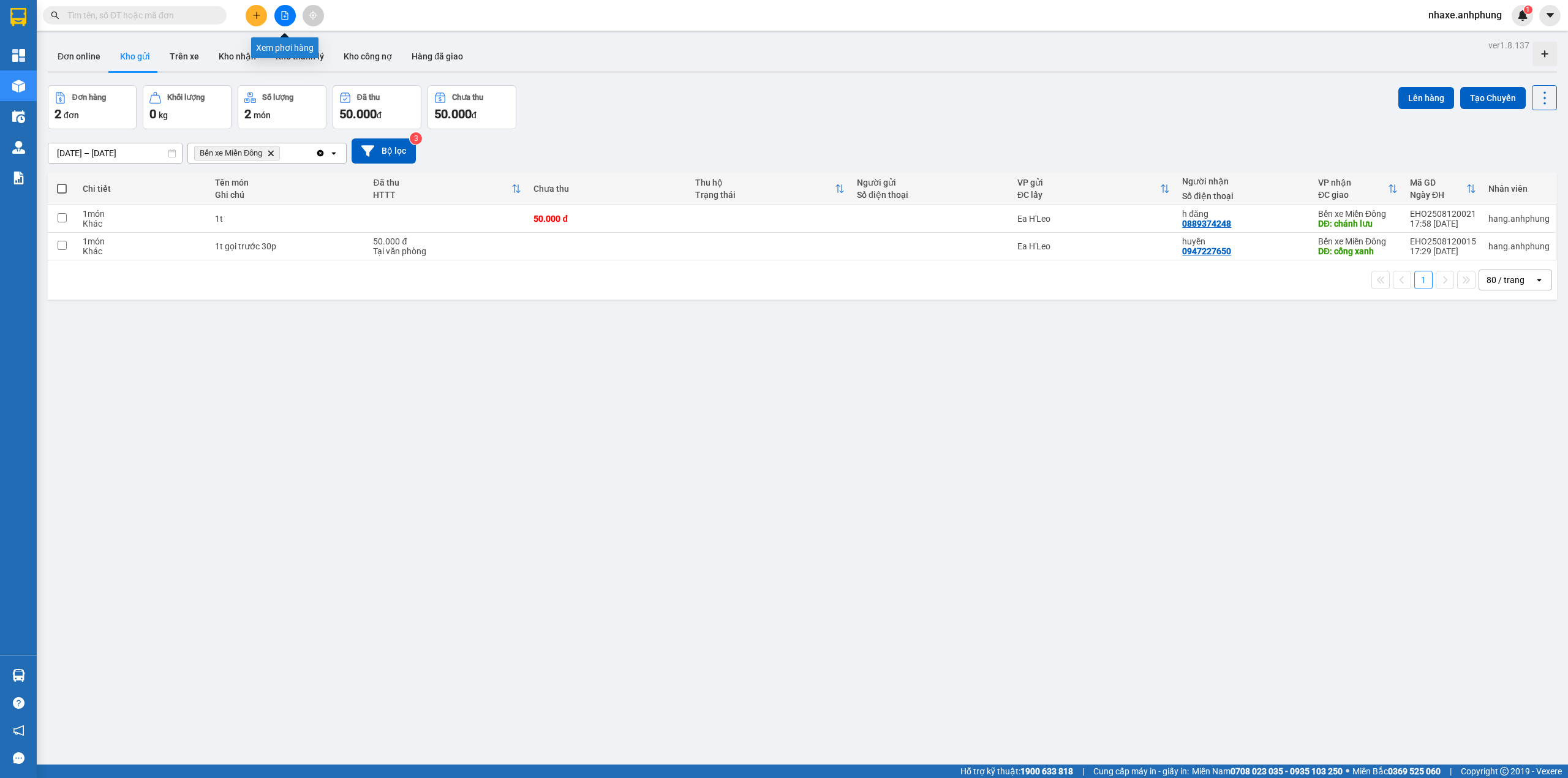
click at [284, 15] on icon "file-add" at bounding box center [285, 16] width 9 height 9
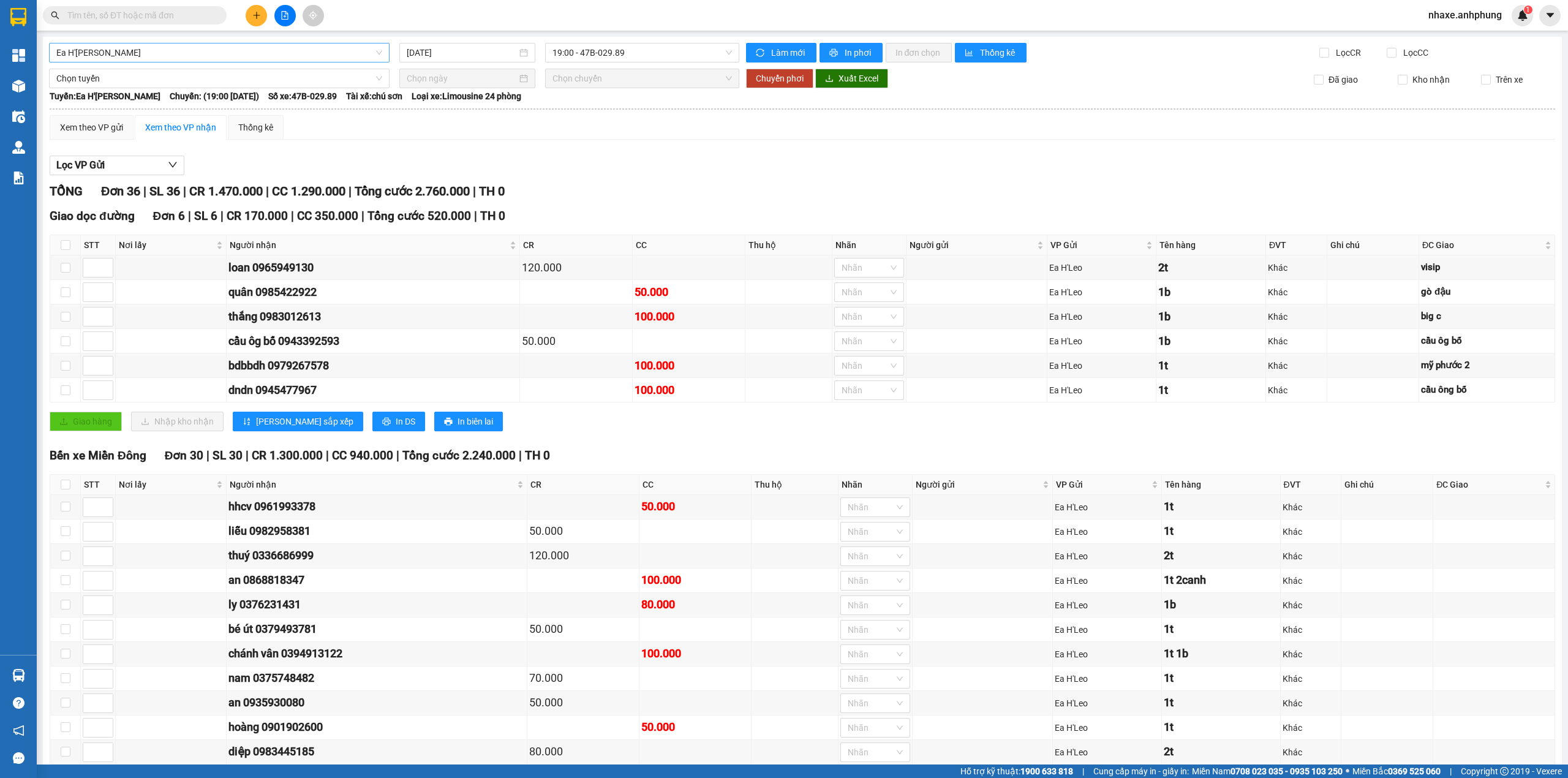
click at [155, 53] on span "Ea H'[PERSON_NAME]" at bounding box center [220, 53] width 326 height 19
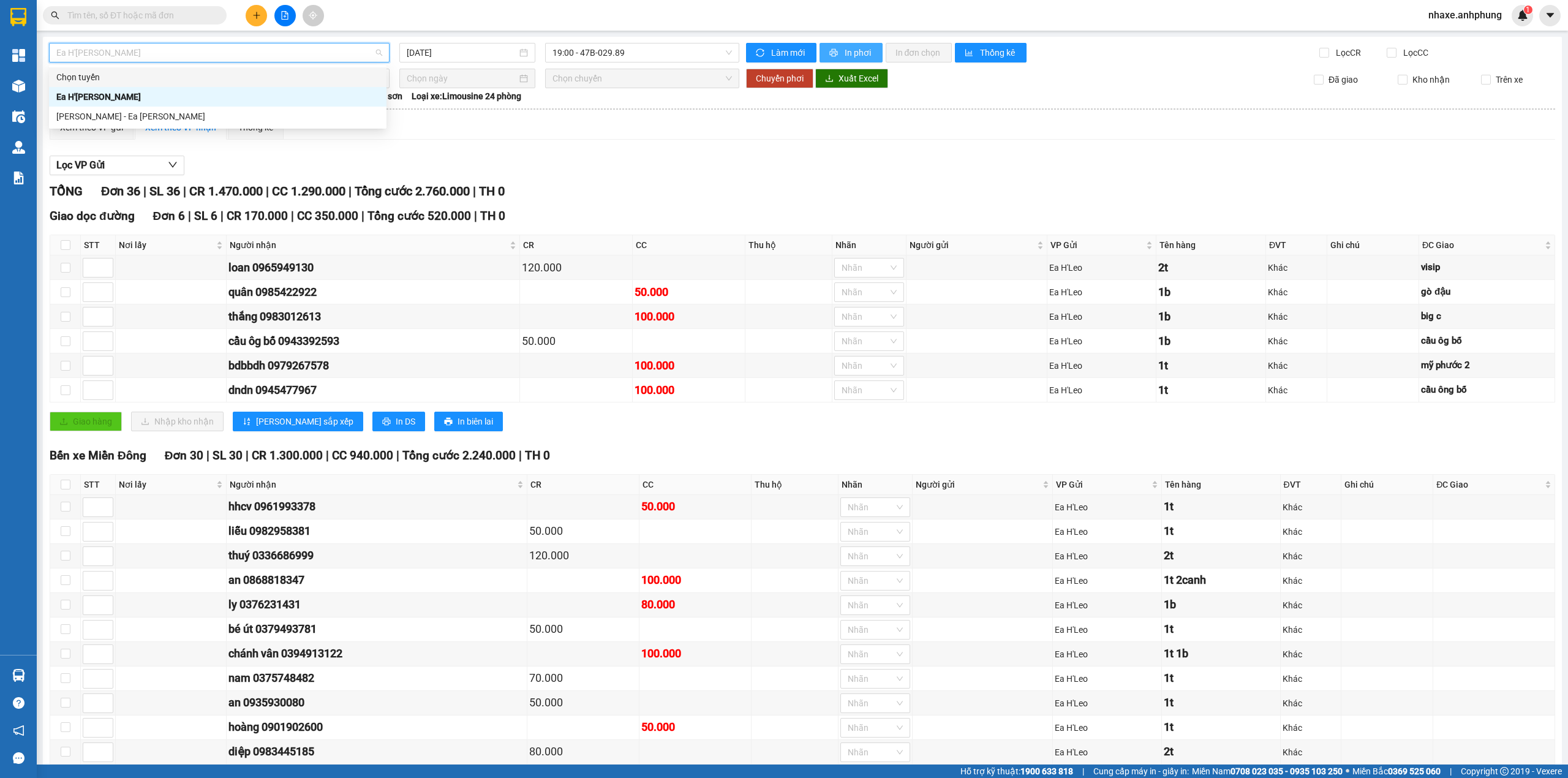
click at [864, 50] on span "In phơi" at bounding box center [859, 53] width 28 height 14
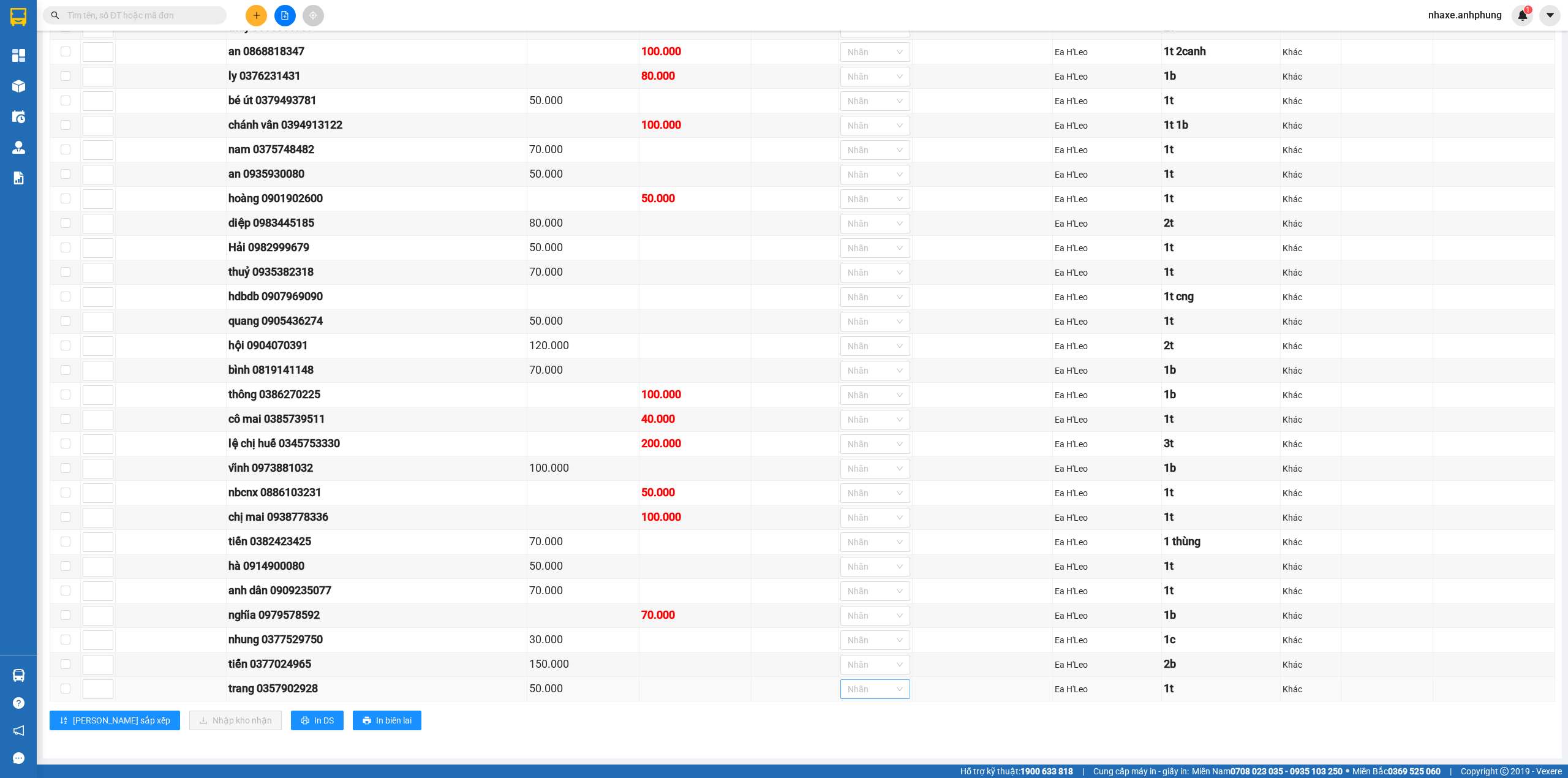
scroll to position [471, 0]
